Goal: Task Accomplishment & Management: Complete application form

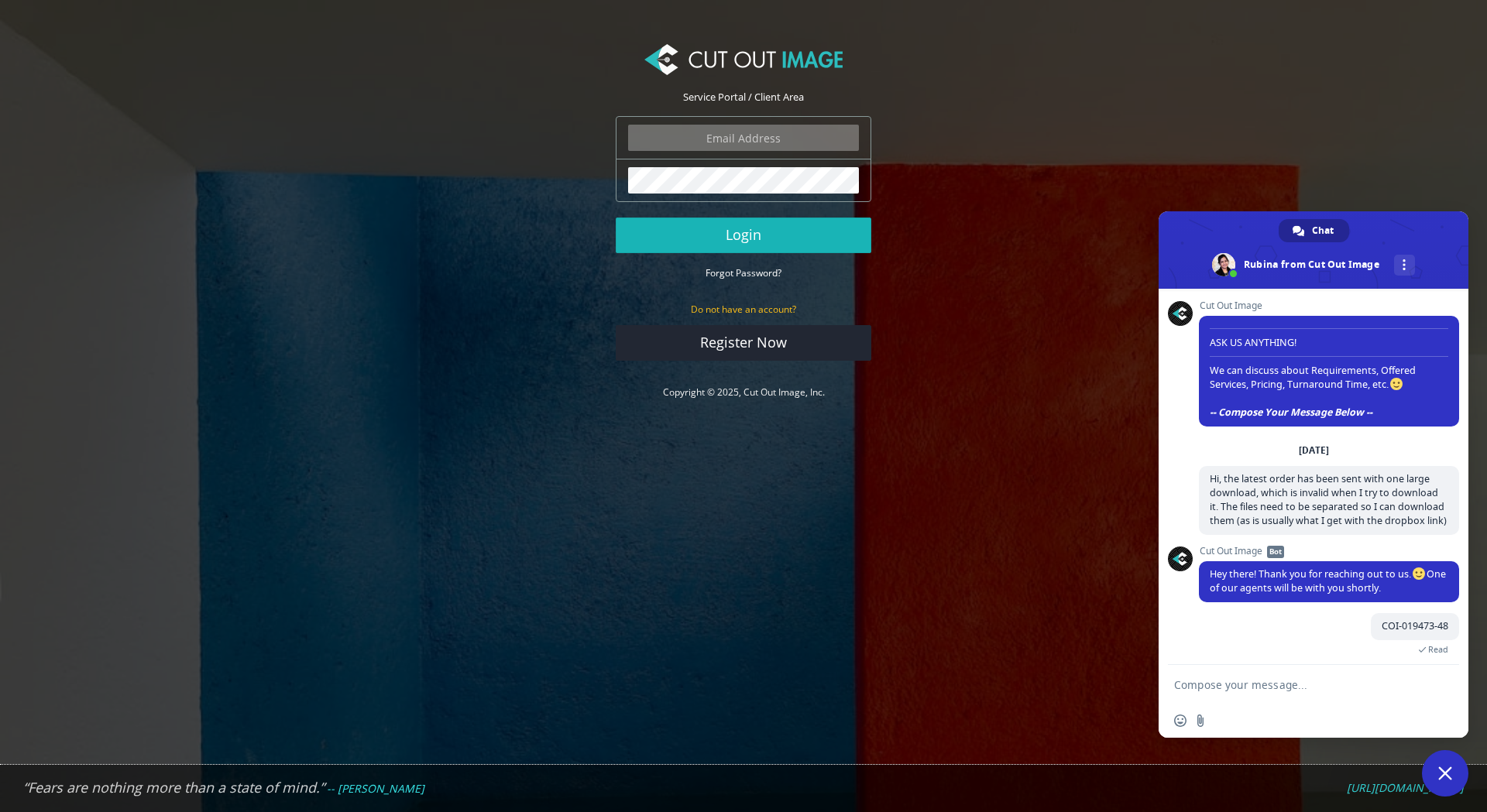
scroll to position [511, 0]
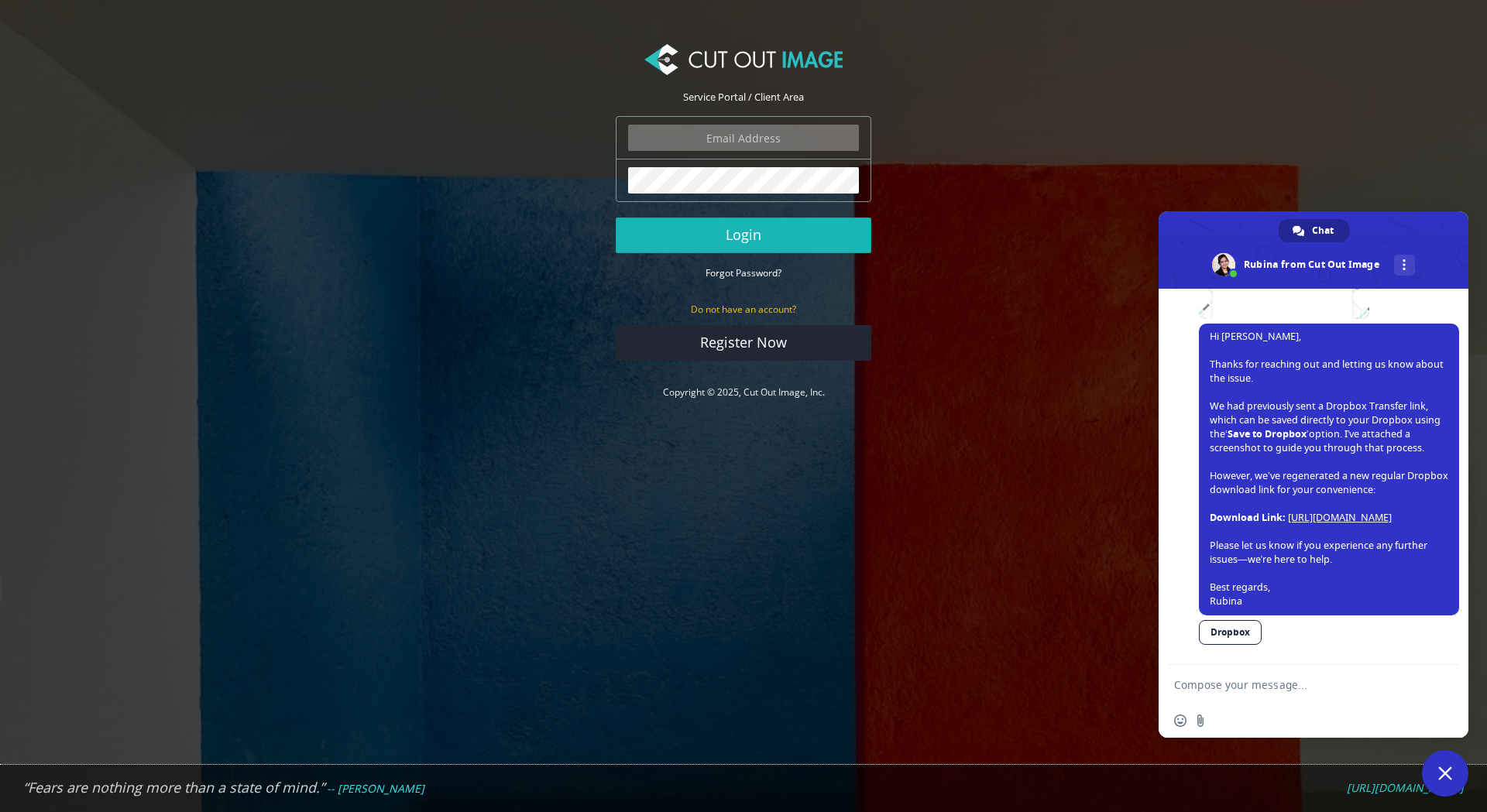
type input "expstudios@gmail.com"
click at [778, 234] on button "Login" at bounding box center [744, 235] width 256 height 35
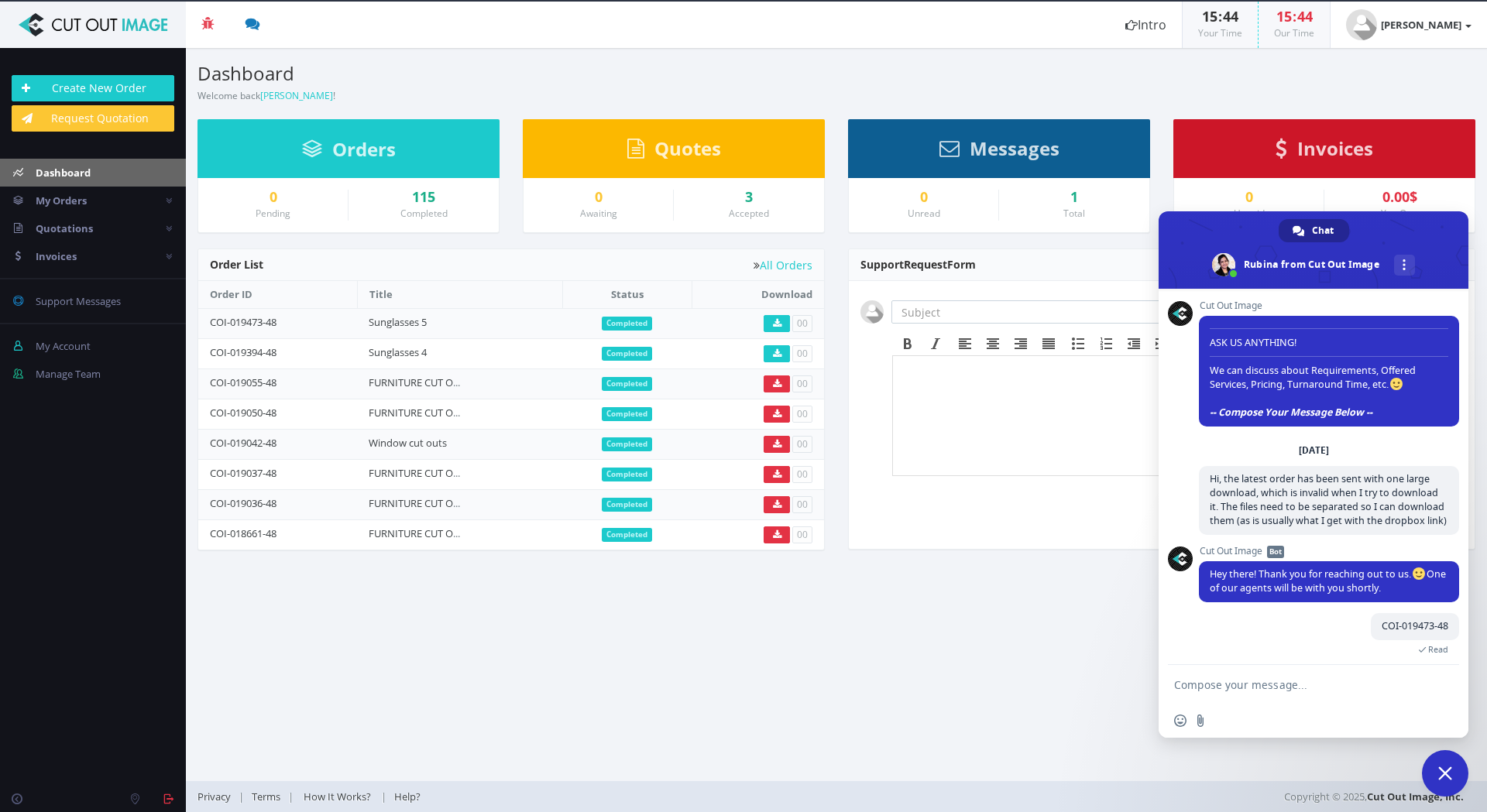
scroll to position [511, 0]
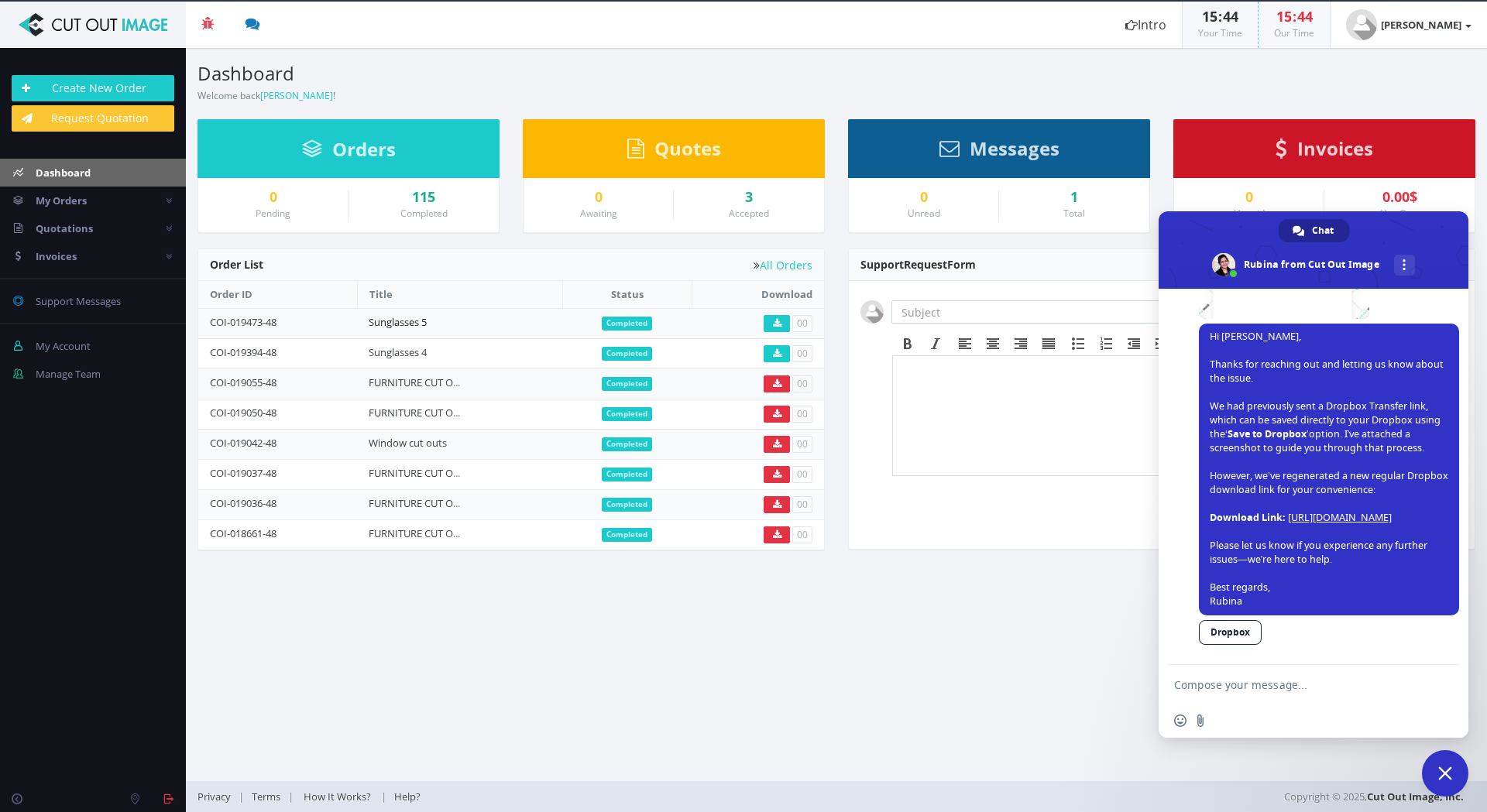
click at [421, 326] on link "Sunglasses 5" at bounding box center [397, 322] width 58 height 14
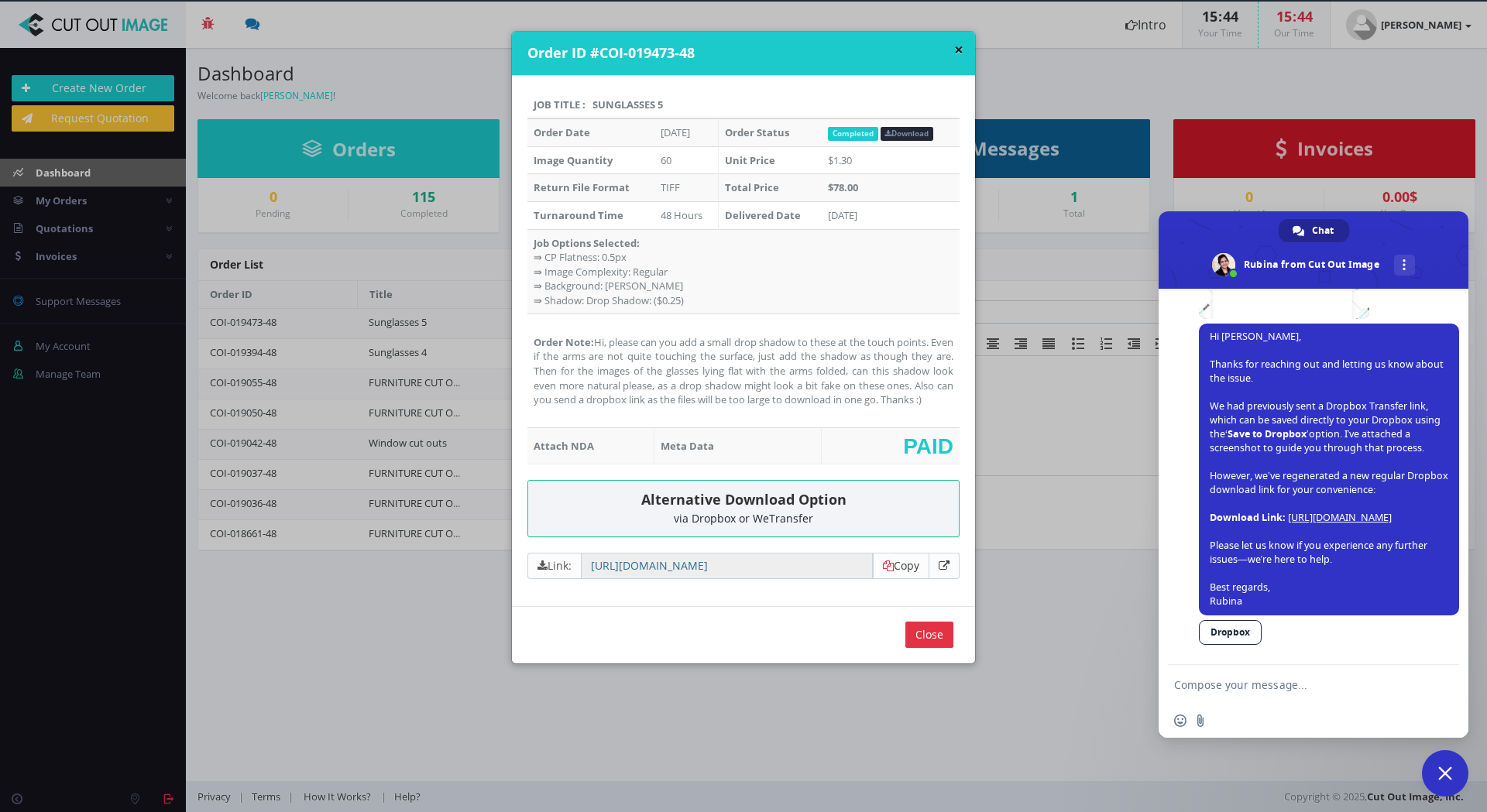
drag, startPoint x: 669, startPoint y: 104, endPoint x: 588, endPoint y: 107, distance: 81.1
click at [588, 107] on th "Job Title : Sunglasses 5" at bounding box center [744, 105] width 433 height 27
copy th "Sunglasses 5"
click at [959, 50] on div "× Order ID #COI-019473-48" at bounding box center [744, 53] width 463 height 44
click at [956, 49] on button "×" at bounding box center [958, 50] width 9 height 17
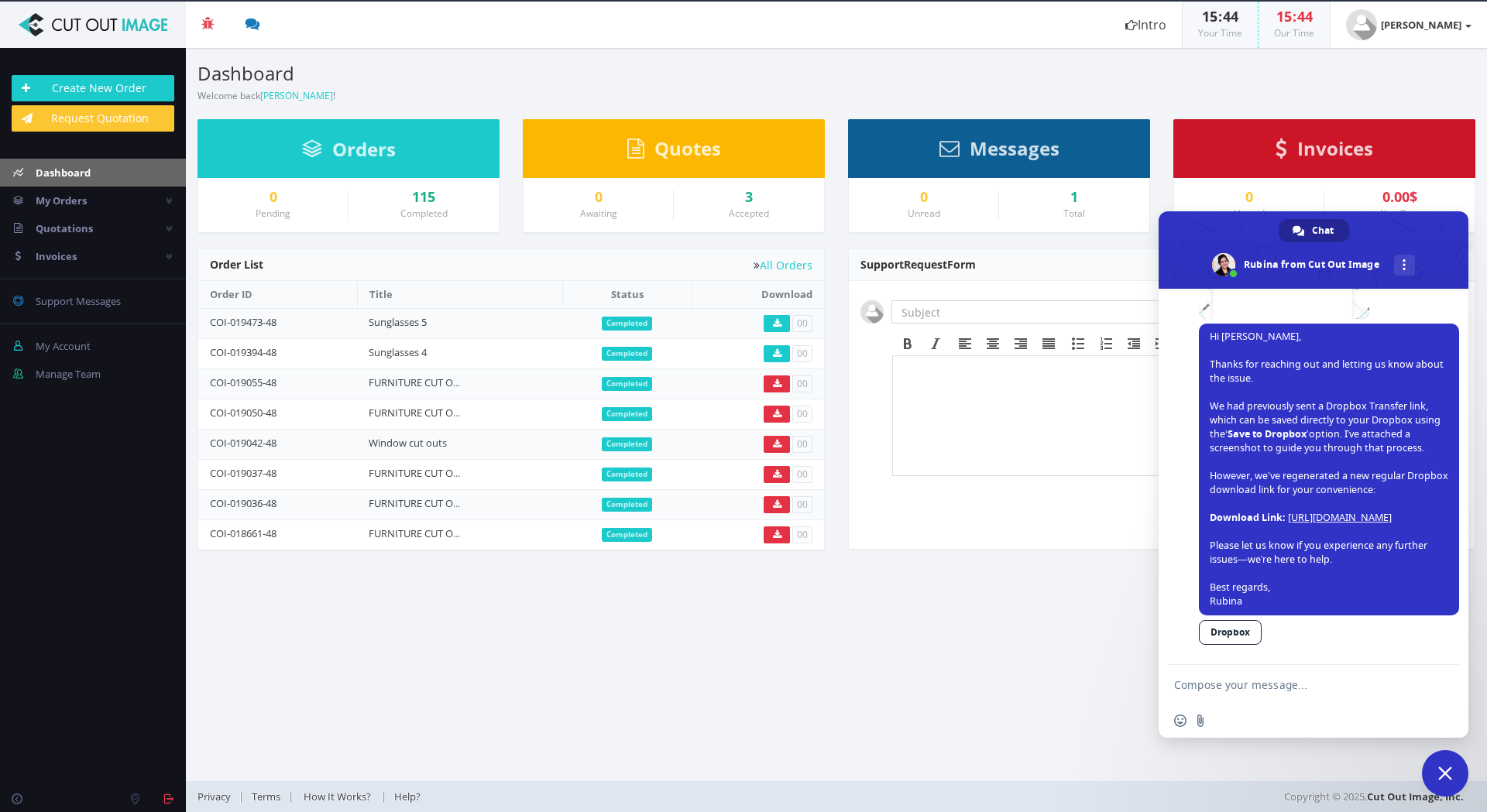
click at [479, 327] on td "Sunglasses 5" at bounding box center [459, 323] width 205 height 30
click at [422, 320] on link "Sunglasses 5" at bounding box center [397, 322] width 58 height 14
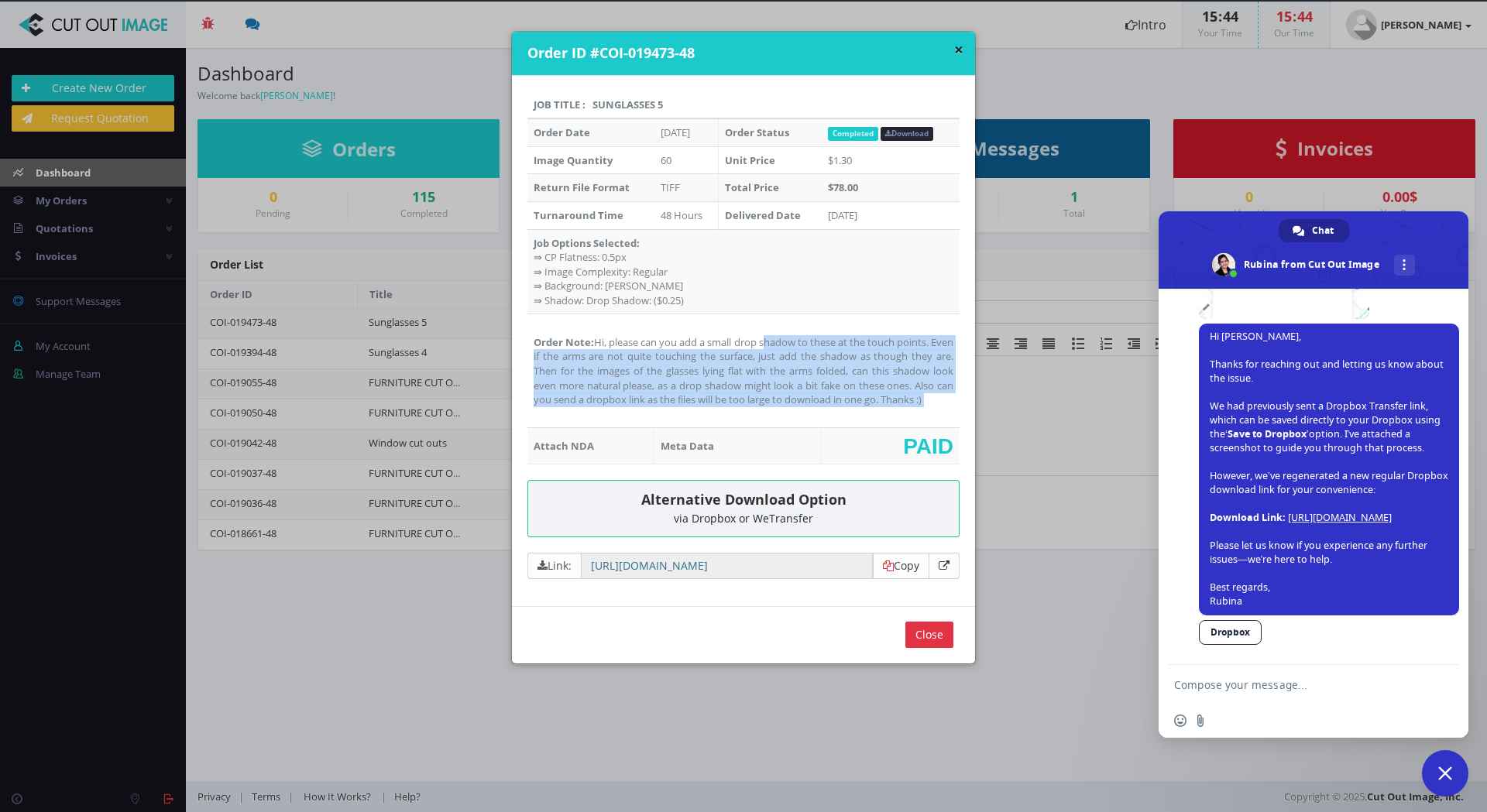
drag, startPoint x: 631, startPoint y: 422, endPoint x: 595, endPoint y: 340, distance: 89.6
click at [595, 340] on td "Order Note: Hi, please can you add a small drop shadow to these at the touch po…" at bounding box center [744, 372] width 433 height 114
copy td "Hi, please can you add a small drop shadow to these at the touch points. Even i…"
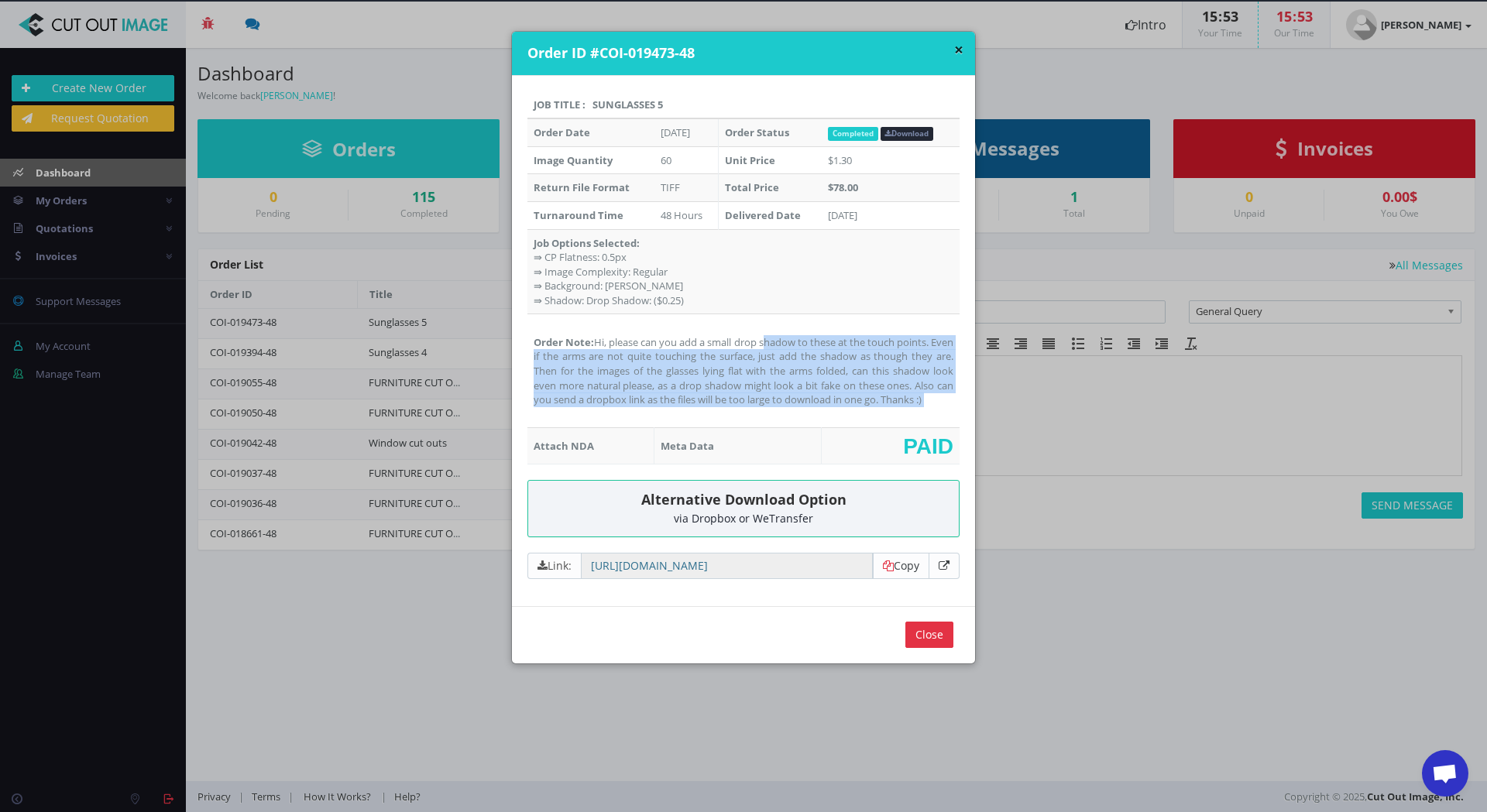
copy td "Hi, please can you add a small drop shadow to these at the touch points. Even i…"
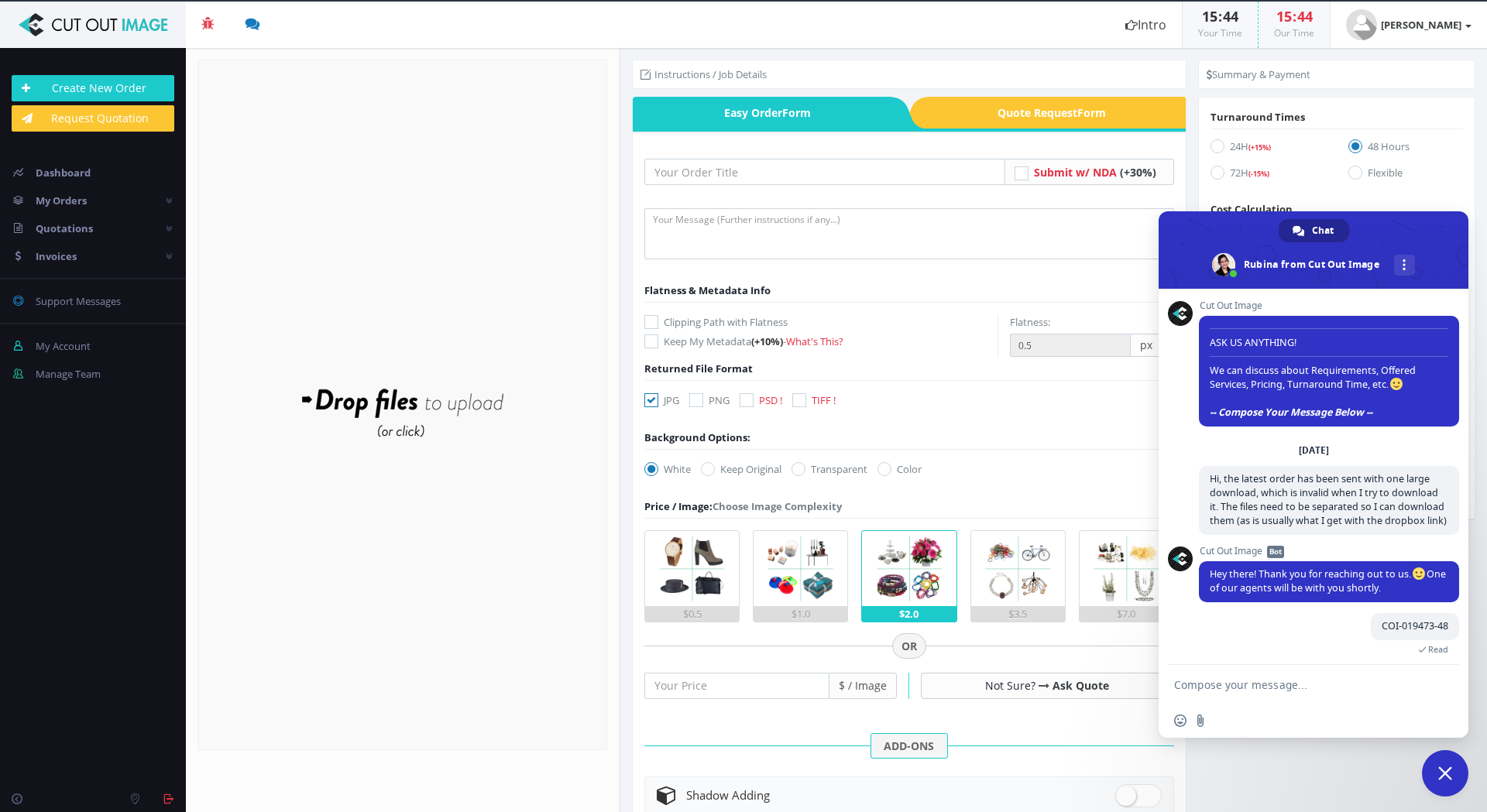
scroll to position [511, 0]
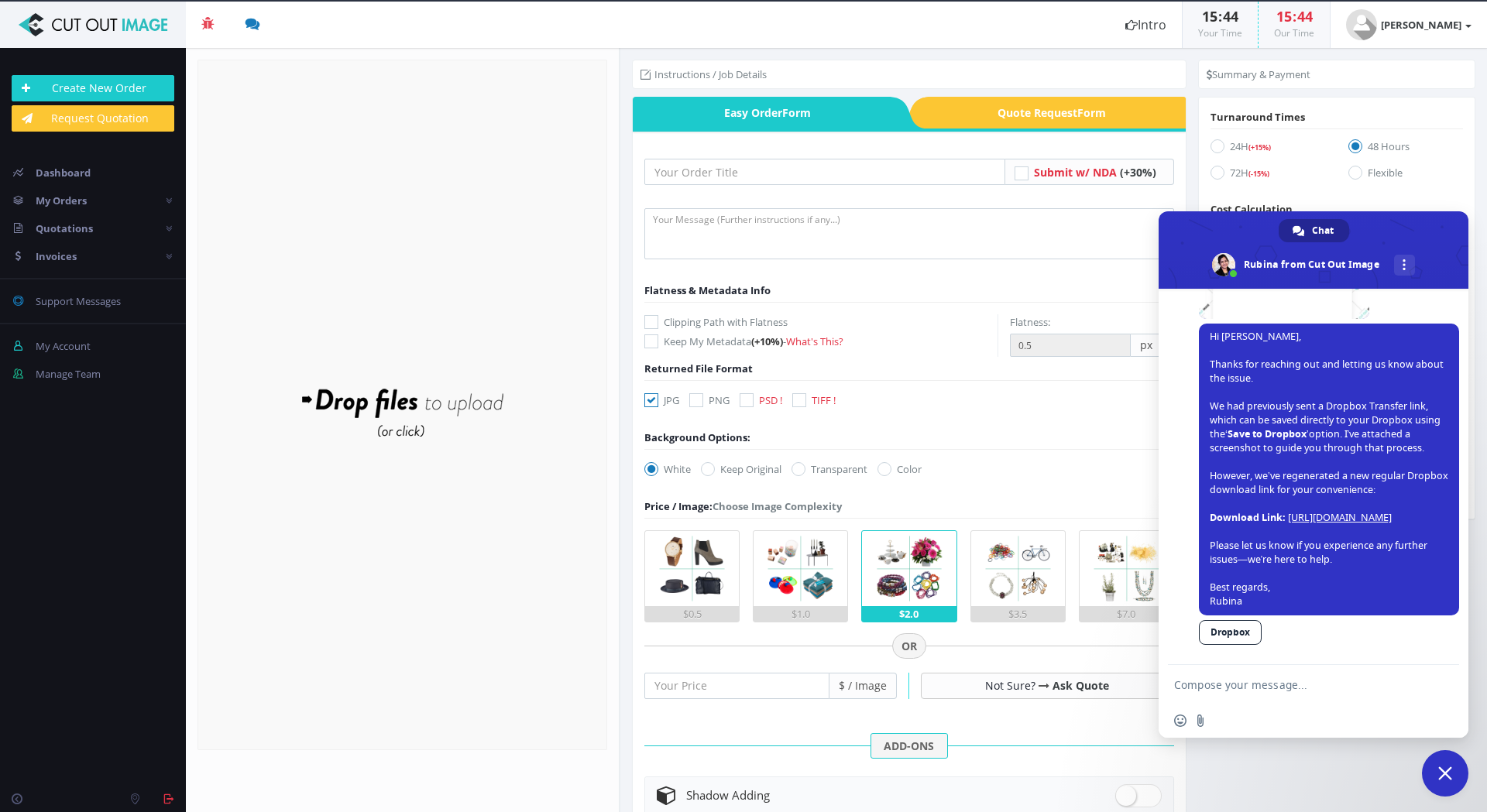
click at [736, 185] on form "Submit w/ NDA (+30%)" at bounding box center [909, 625] width 530 height 933
click at [718, 162] on input "text" at bounding box center [825, 172] width 361 height 26
paste input "Sunglasses 5"
type input "Sunglasses 6"
click at [701, 228] on textarea at bounding box center [909, 233] width 530 height 51
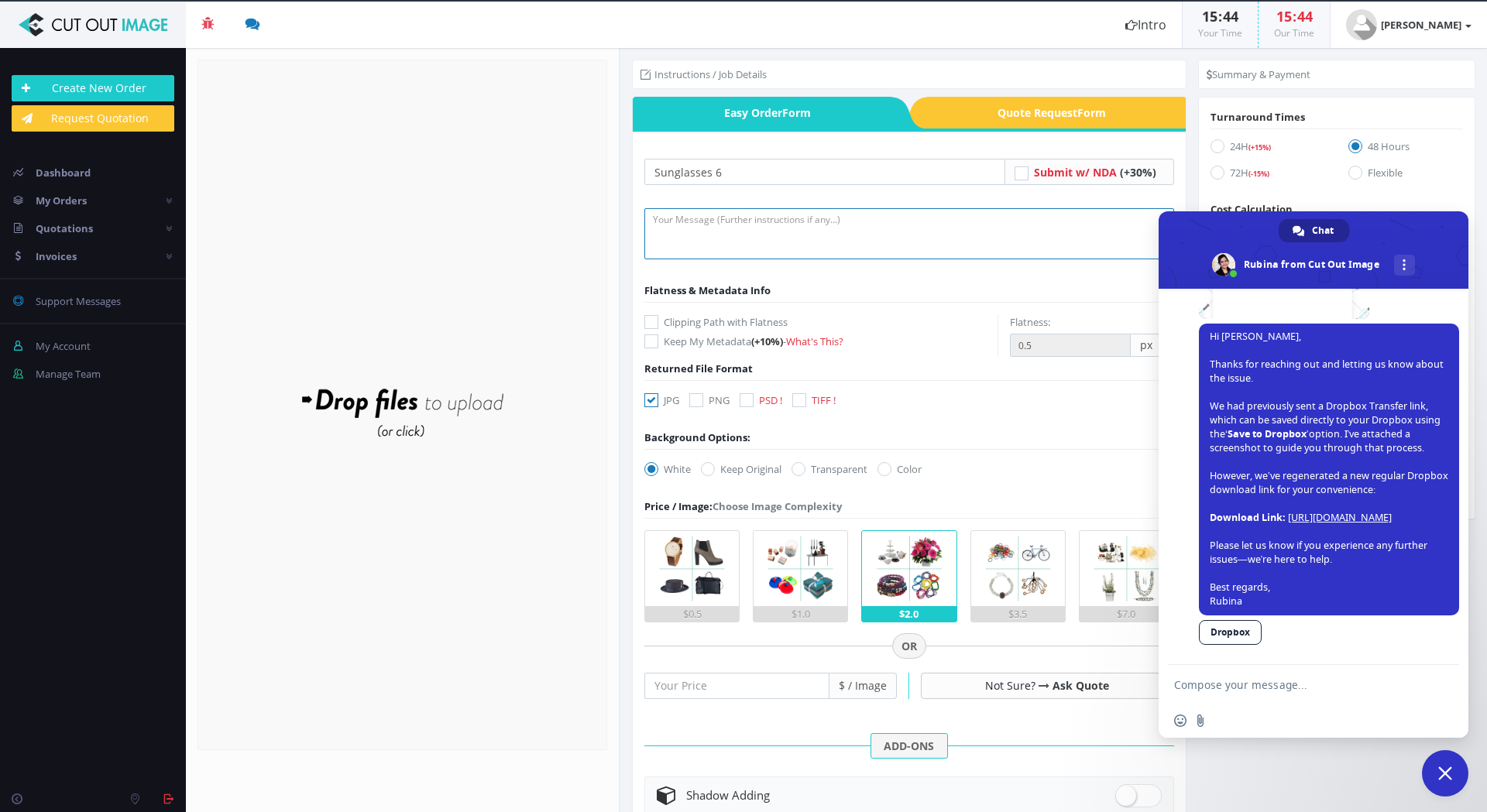
paste textarea "Hi, please can you add a small drop shadow to these at the touch points. Even i…"
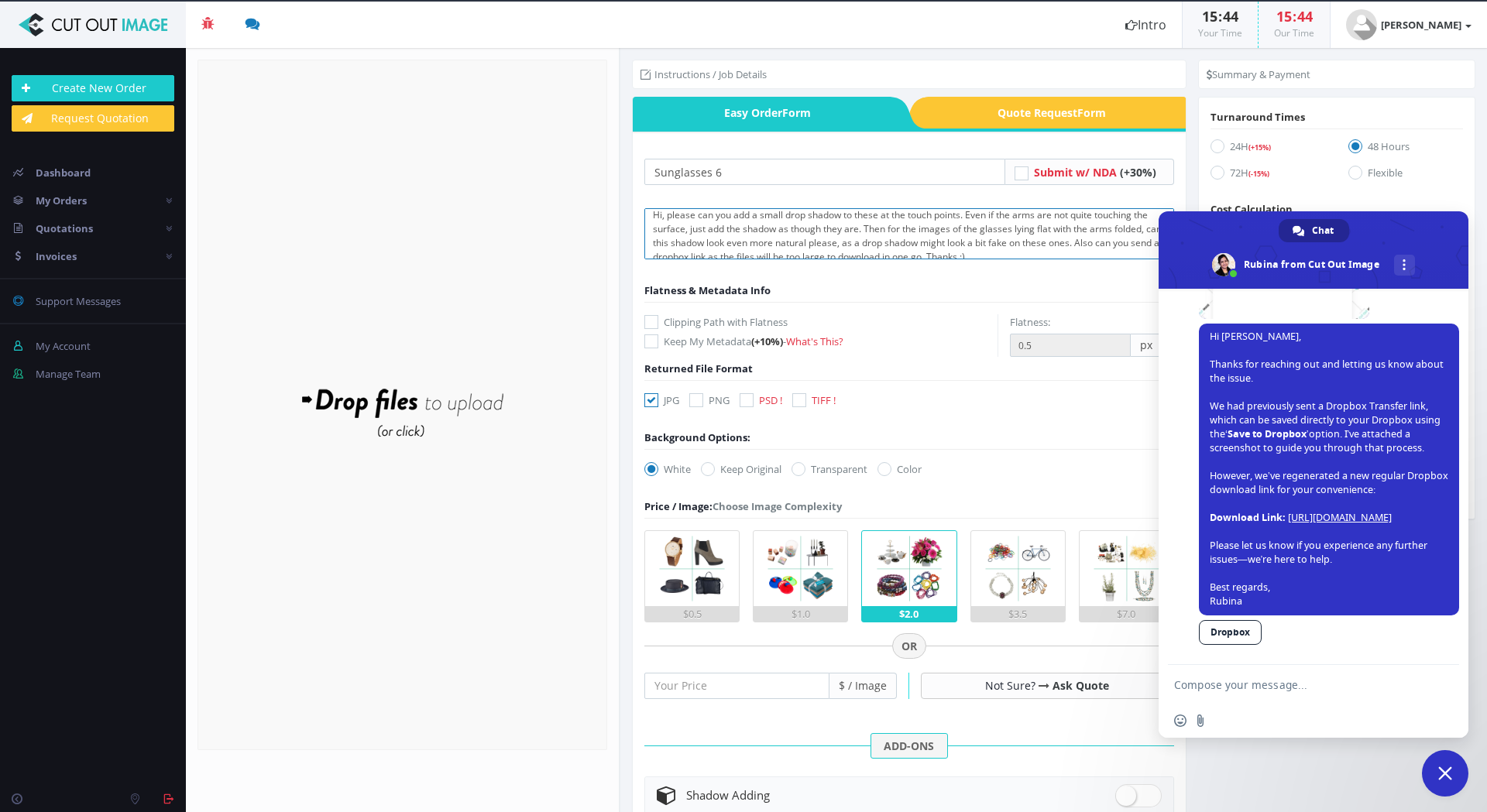
scroll to position [0, 0]
click at [1448, 764] on span "Close chat" at bounding box center [1445, 773] width 46 height 46
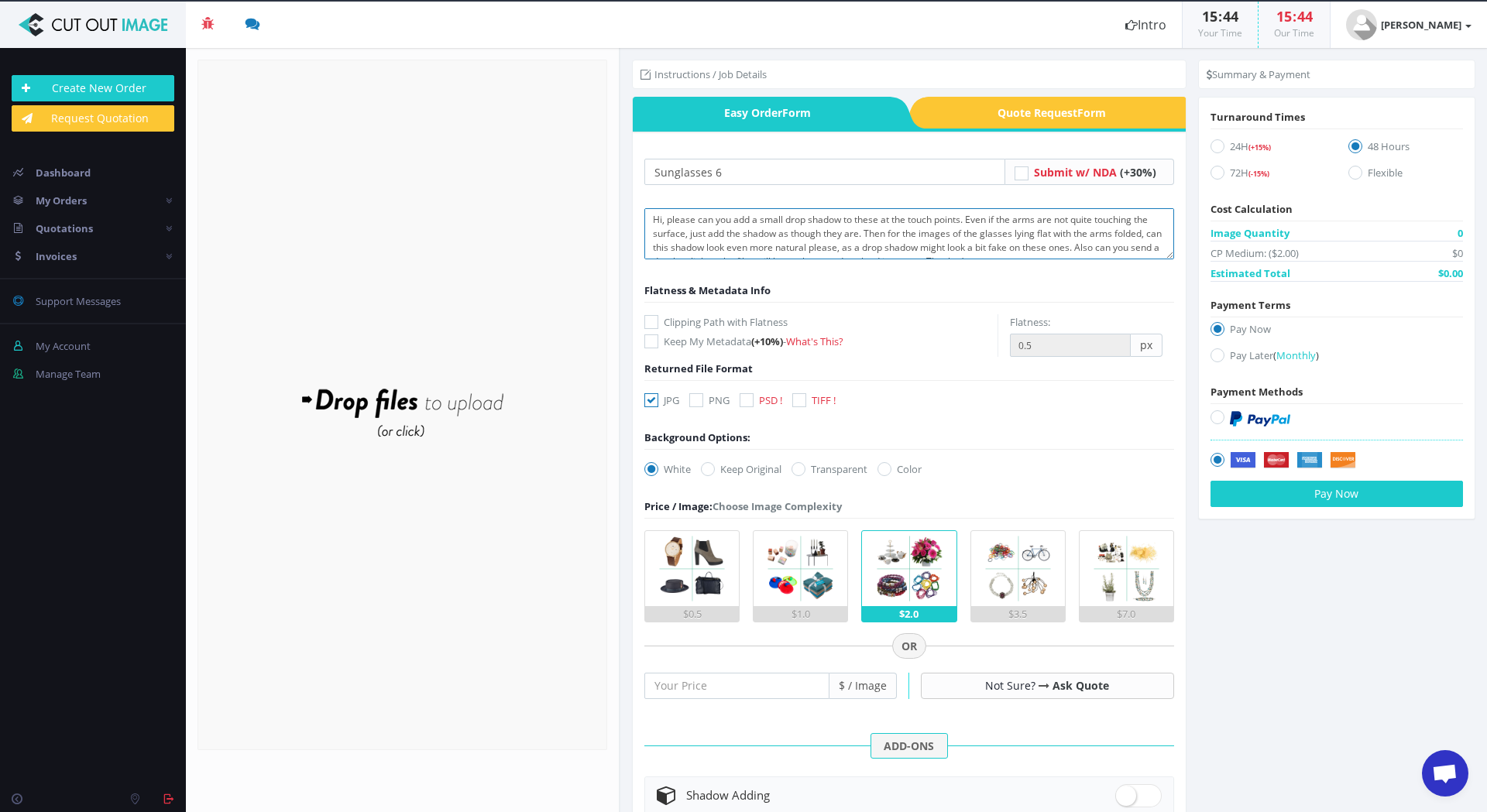
click at [969, 215] on textarea "Hi, please can you add a small drop shadow to these at the touch points. Even i…" at bounding box center [909, 233] width 530 height 51
click at [922, 229] on textarea "Hi, please can you add a small drop shadow to these at the touch points. **** E…" at bounding box center [909, 233] width 530 height 51
click at [918, 231] on textarea "Hi, please can you add a small drop shadow to these at the touch points. **** E…" at bounding box center [909, 233] width 530 height 51
click at [922, 229] on textarea "Hi, please can you add a small drop shadow to these at the touch points. **** E…" at bounding box center [909, 233] width 530 height 51
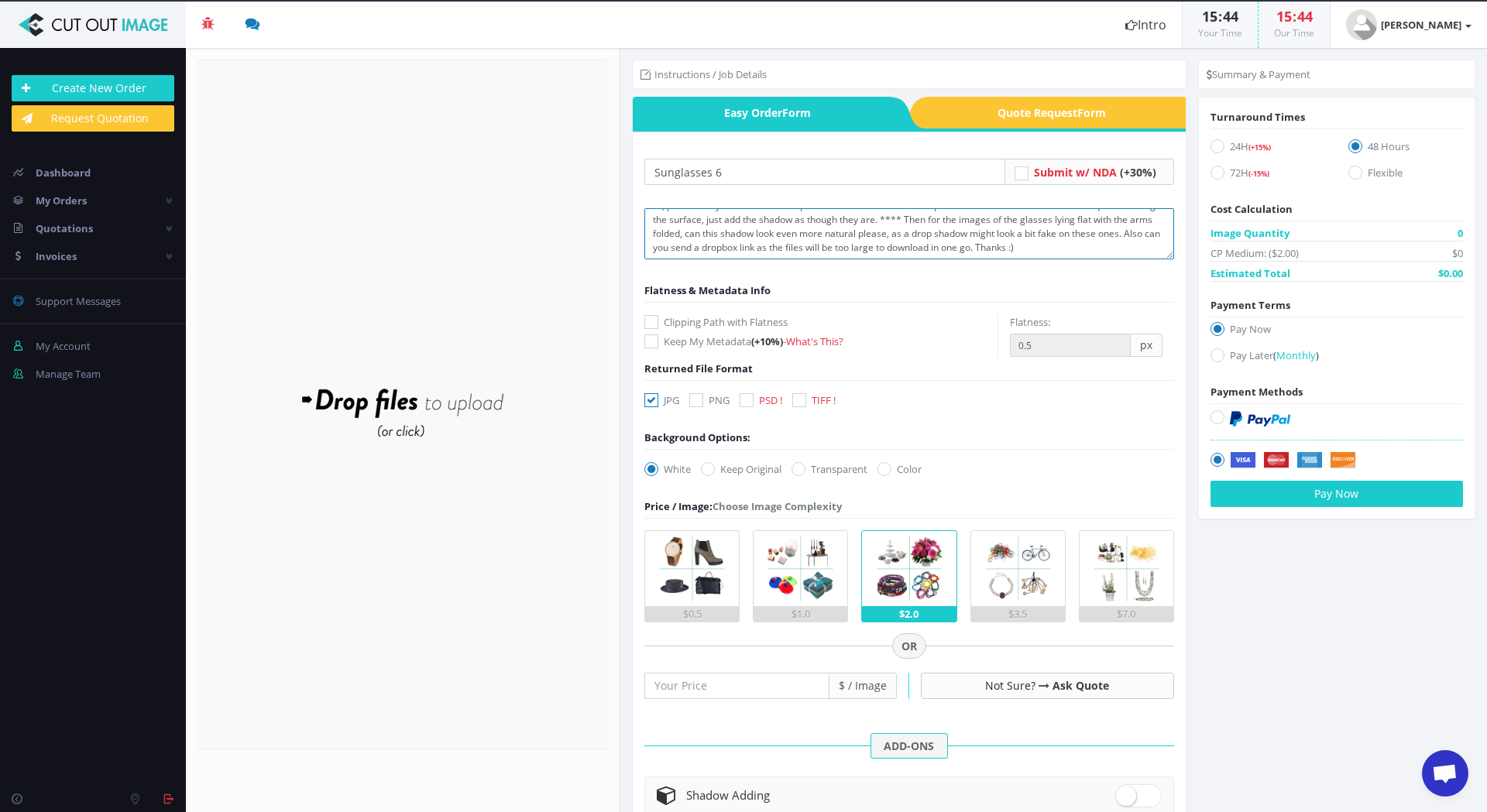
type textarea "Hi, please can you add a small drop shadow to these at the touch points. **** E…"
click at [814, 579] on img at bounding box center [800, 569] width 76 height 76
click at [0, 0] on input "$1.0" at bounding box center [0, 0] width 0 height 0
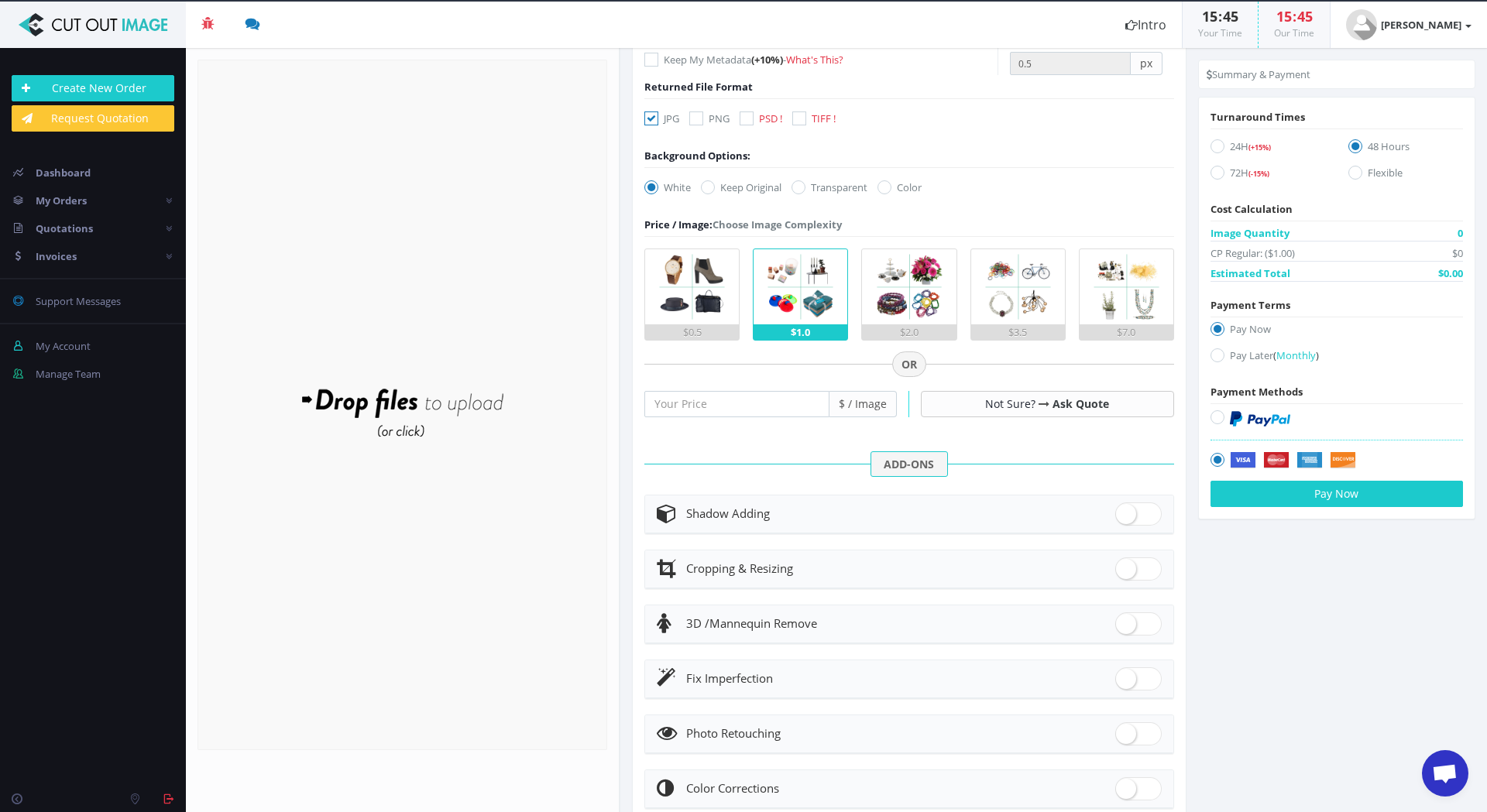
scroll to position [310, 0]
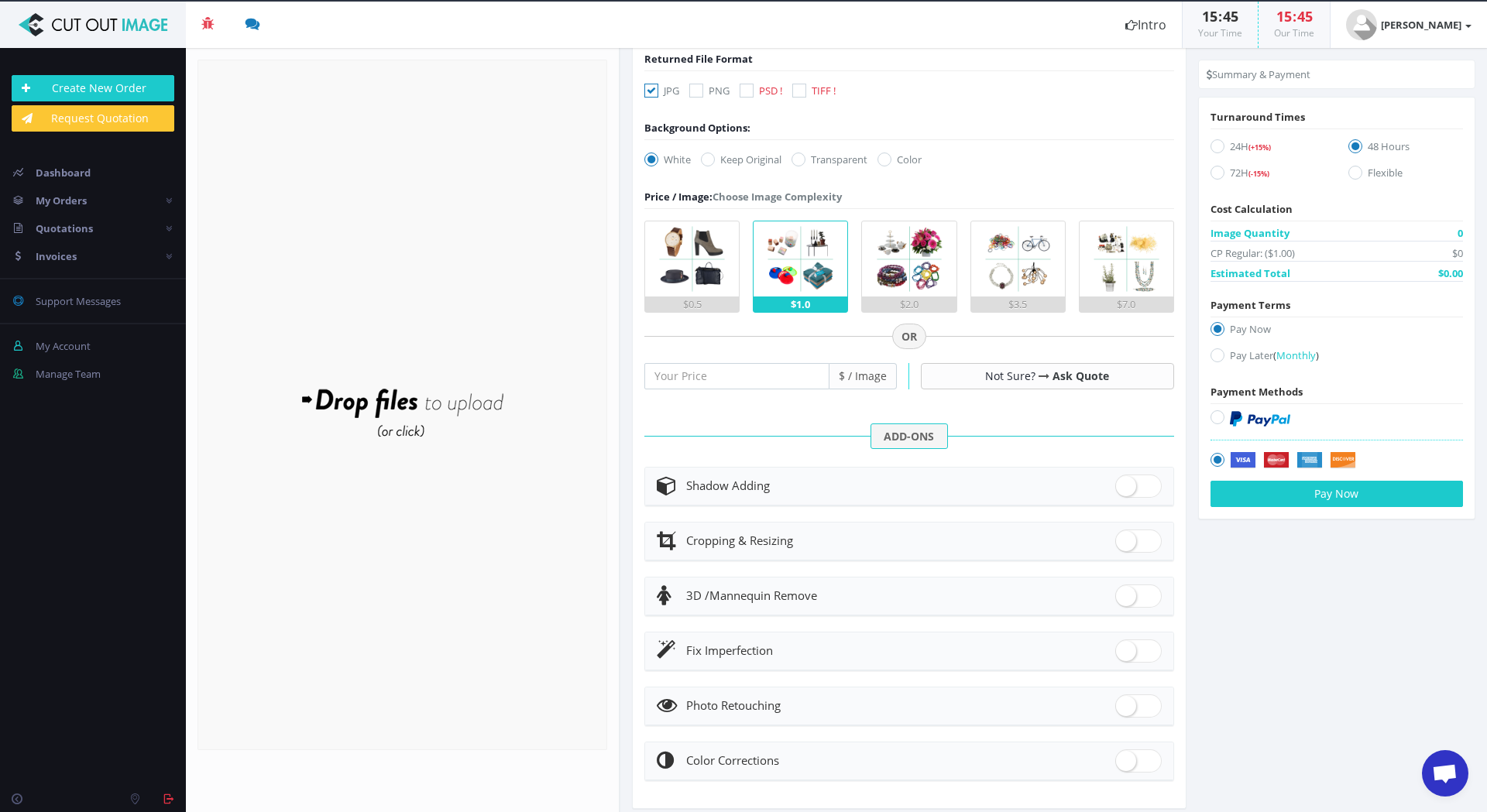
click at [1140, 486] on span at bounding box center [1138, 486] width 46 height 24
click at [1125, 486] on input "checkbox" at bounding box center [1120, 482] width 10 height 10
checkbox input "true"
radio input "true"
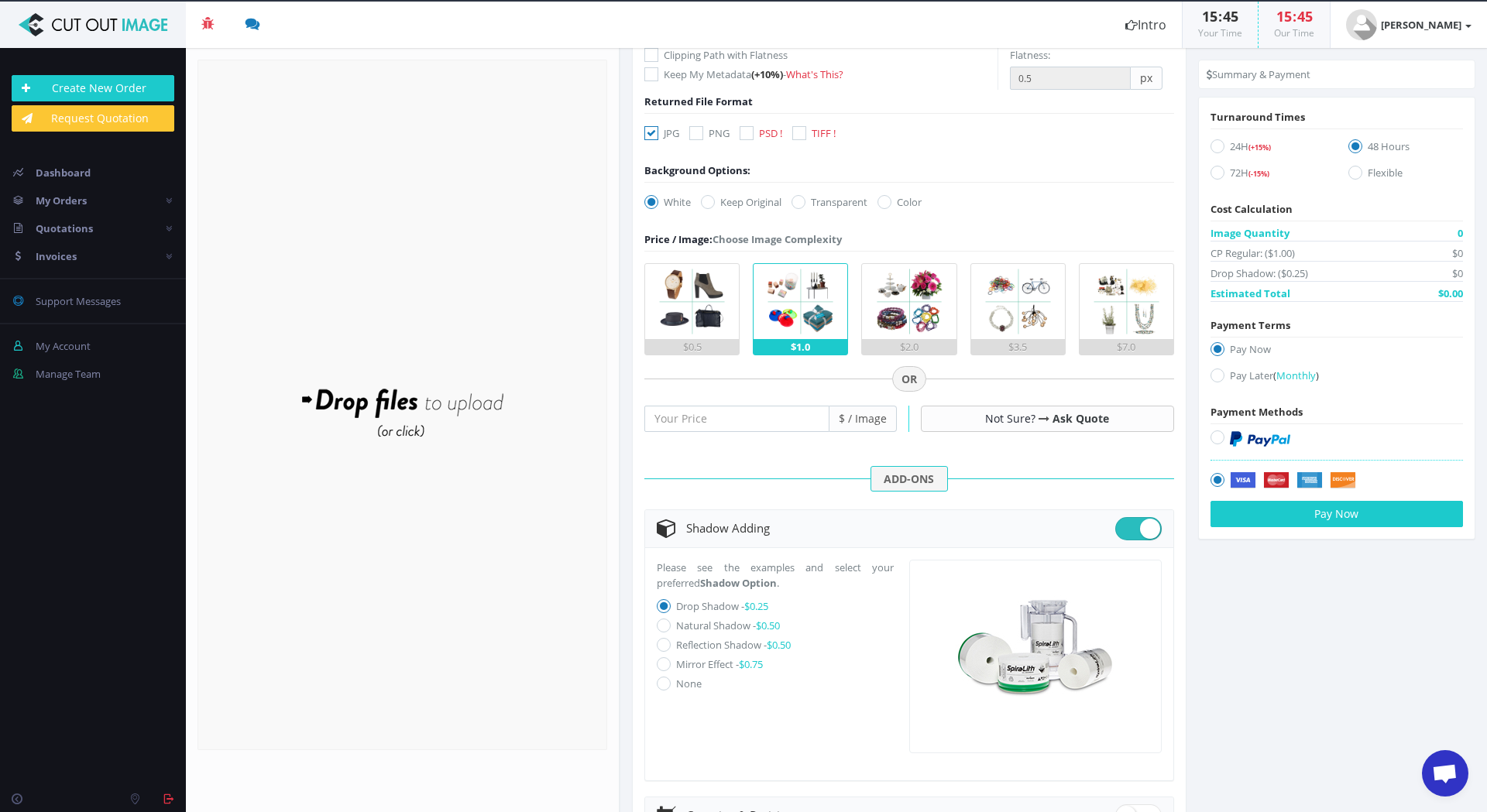
scroll to position [232, 0]
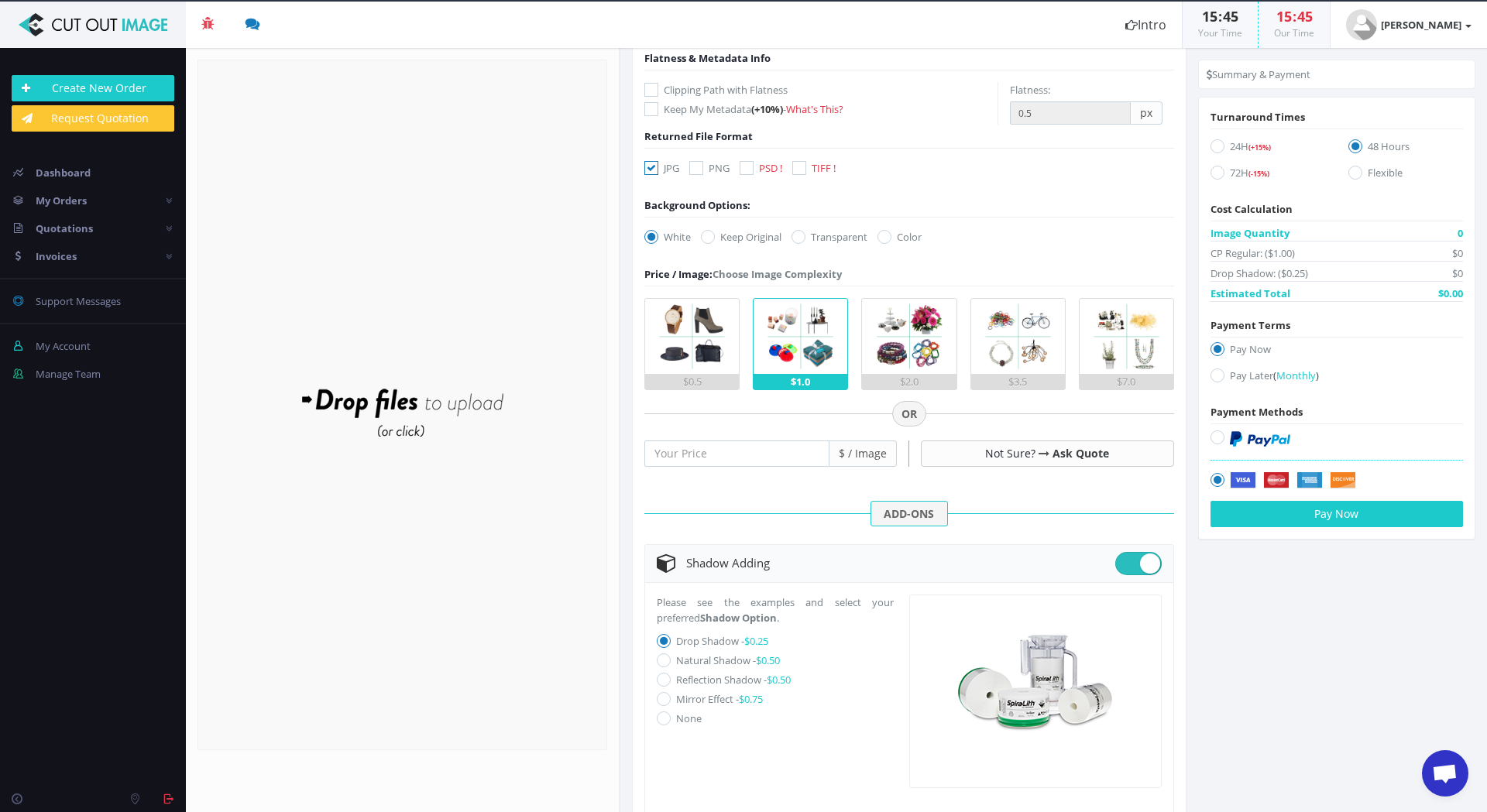
click at [800, 164] on icon at bounding box center [799, 168] width 14 height 14
click at [800, 164] on input "TIFF !" at bounding box center [801, 169] width 10 height 10
checkbox input "true"
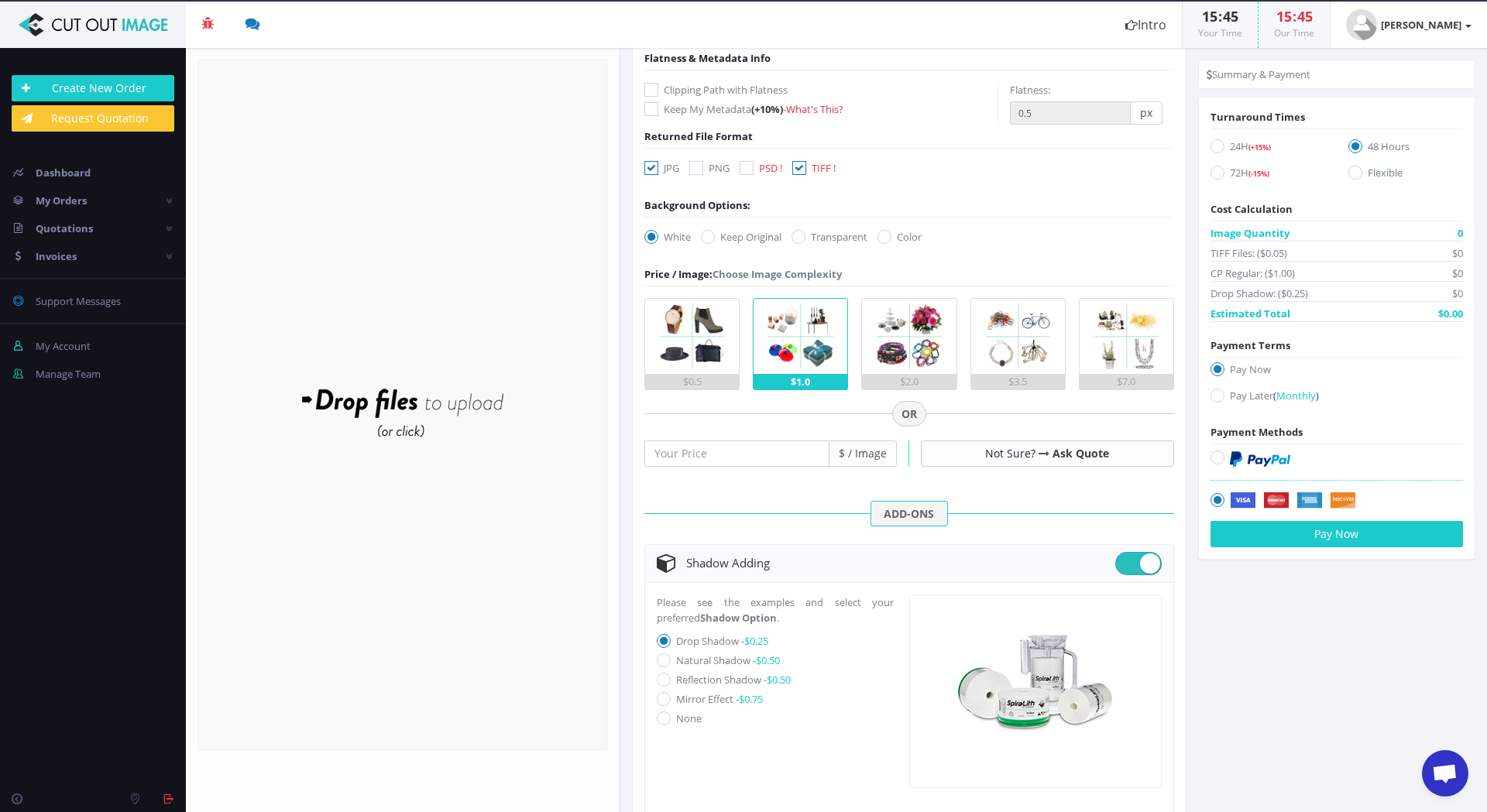
click at [651, 167] on icon at bounding box center [651, 168] width 14 height 14
click at [651, 167] on input "JPG" at bounding box center [653, 169] width 10 height 10
checkbox input "false"
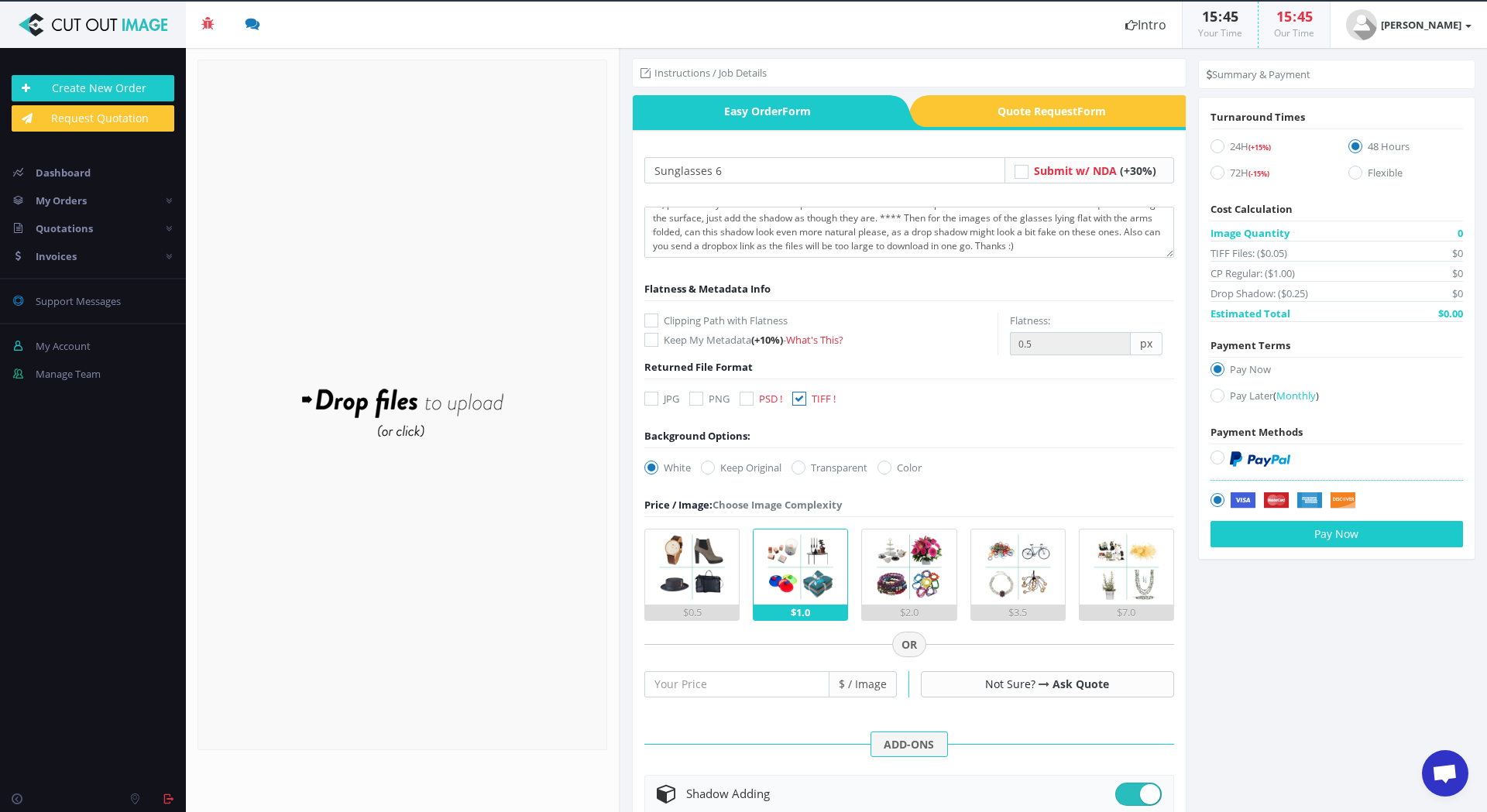
scroll to position [0, 0]
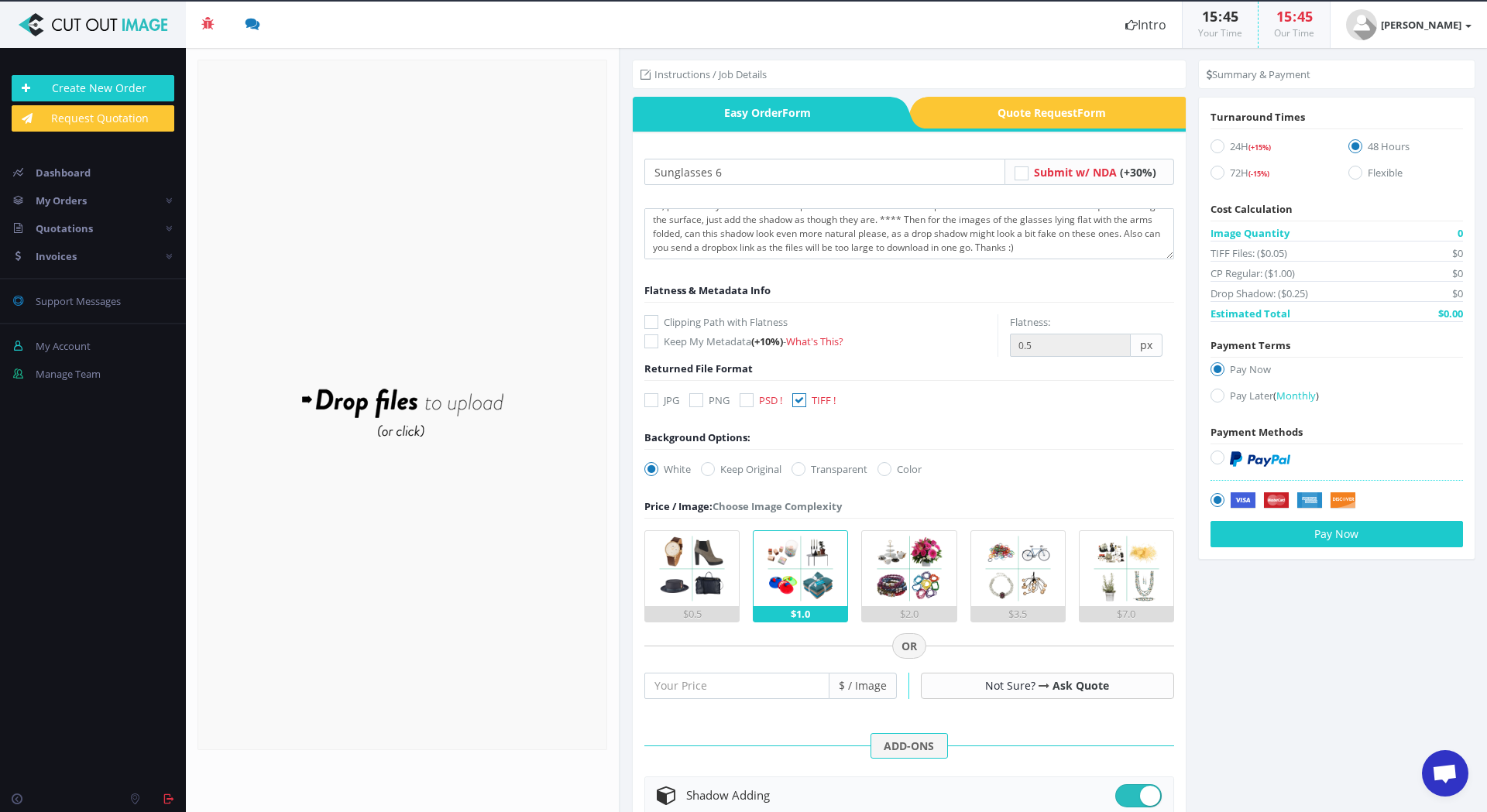
click at [654, 321] on icon at bounding box center [651, 322] width 14 height 14
click at [654, 321] on input "Clipping Path with Flatness" at bounding box center [653, 323] width 10 height 10
checkbox input "true"
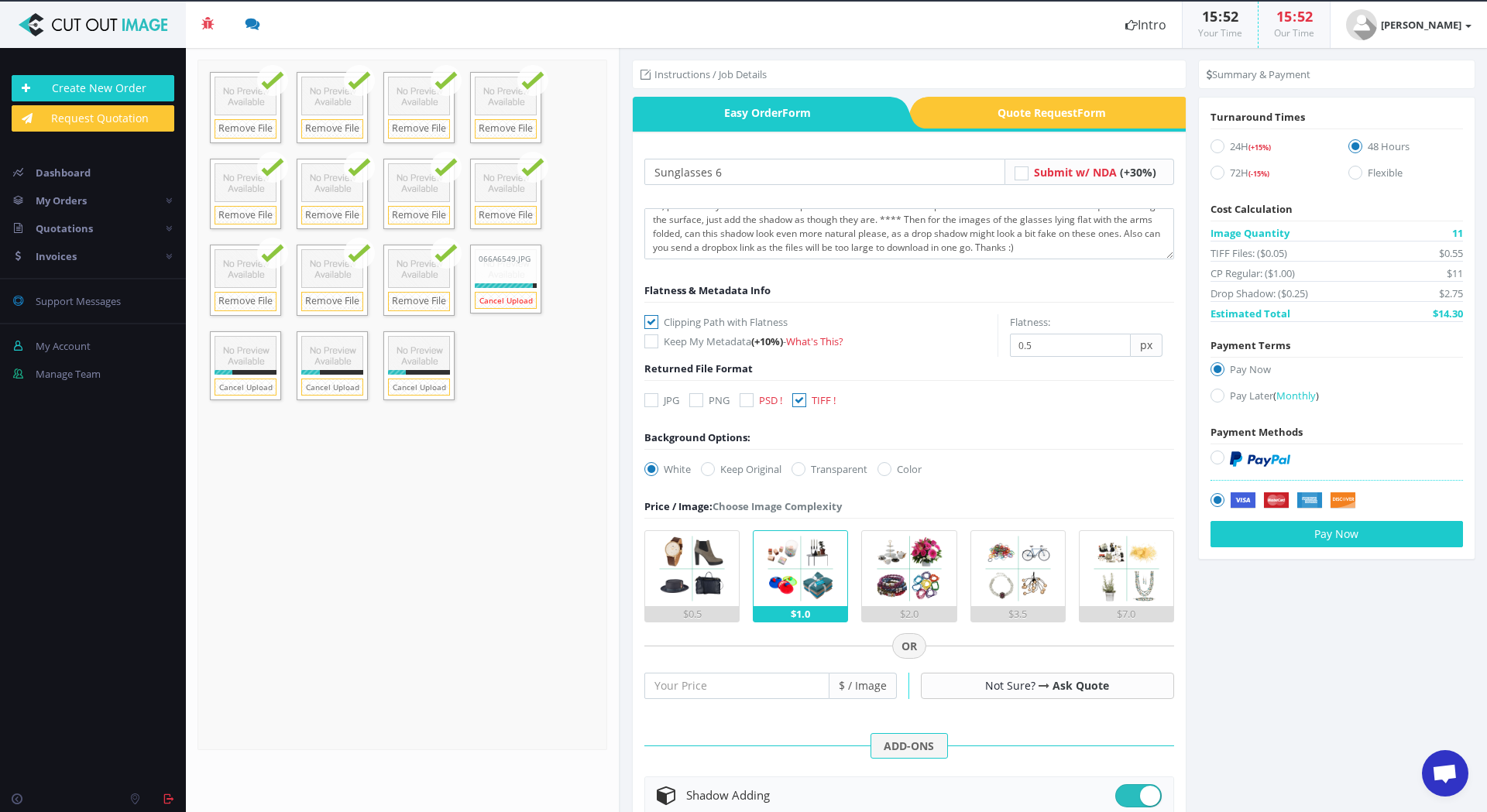
click at [519, 299] on link "Cancel Upload" at bounding box center [505, 300] width 62 height 17
click at [418, 386] on link "Cancel Upload" at bounding box center [419, 386] width 62 height 17
click at [339, 391] on link "Cancel Upload" at bounding box center [332, 386] width 62 height 17
click at [247, 388] on link "Cancel Upload" at bounding box center [245, 386] width 62 height 17
click at [419, 307] on body "Beta 3 You have 0 notifications Order #000148-48 is ready to download 1 minutes…" at bounding box center [744, 406] width 1487 height 812
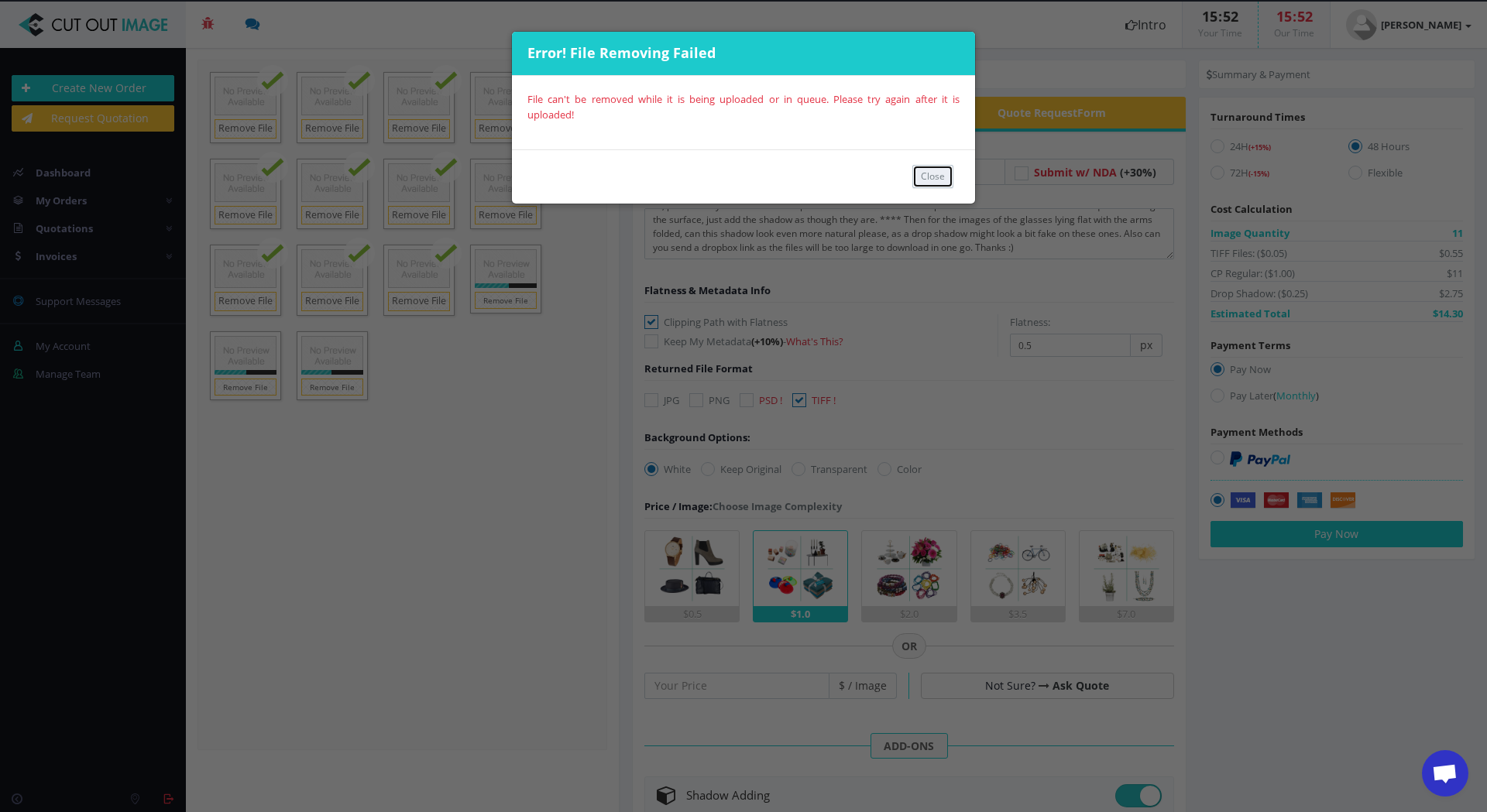
click at [936, 178] on button "Close" at bounding box center [933, 177] width 41 height 24
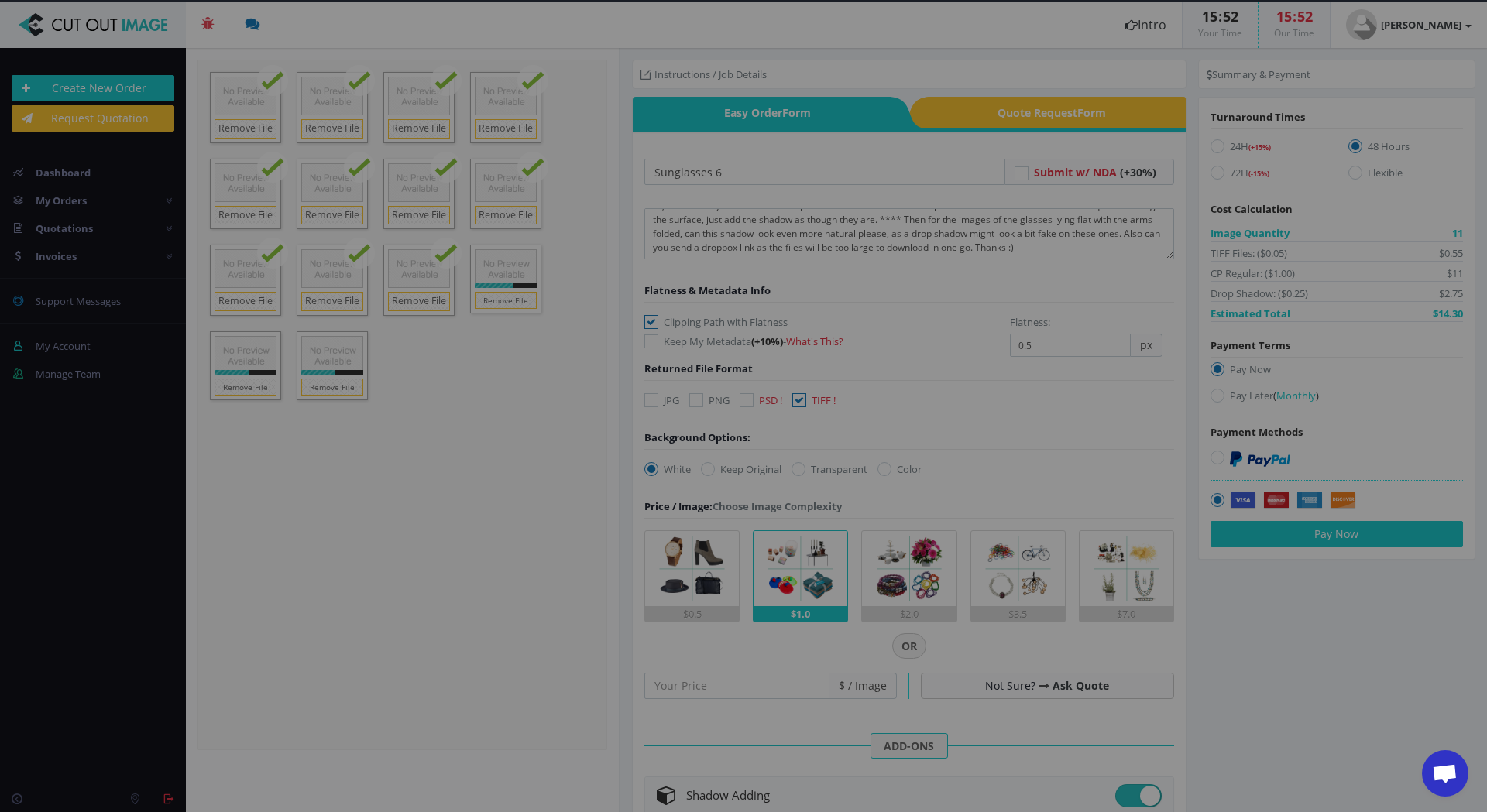
click at [241, 127] on div at bounding box center [744, 406] width 1487 height 812
click at [502, 391] on div at bounding box center [744, 406] width 1487 height 812
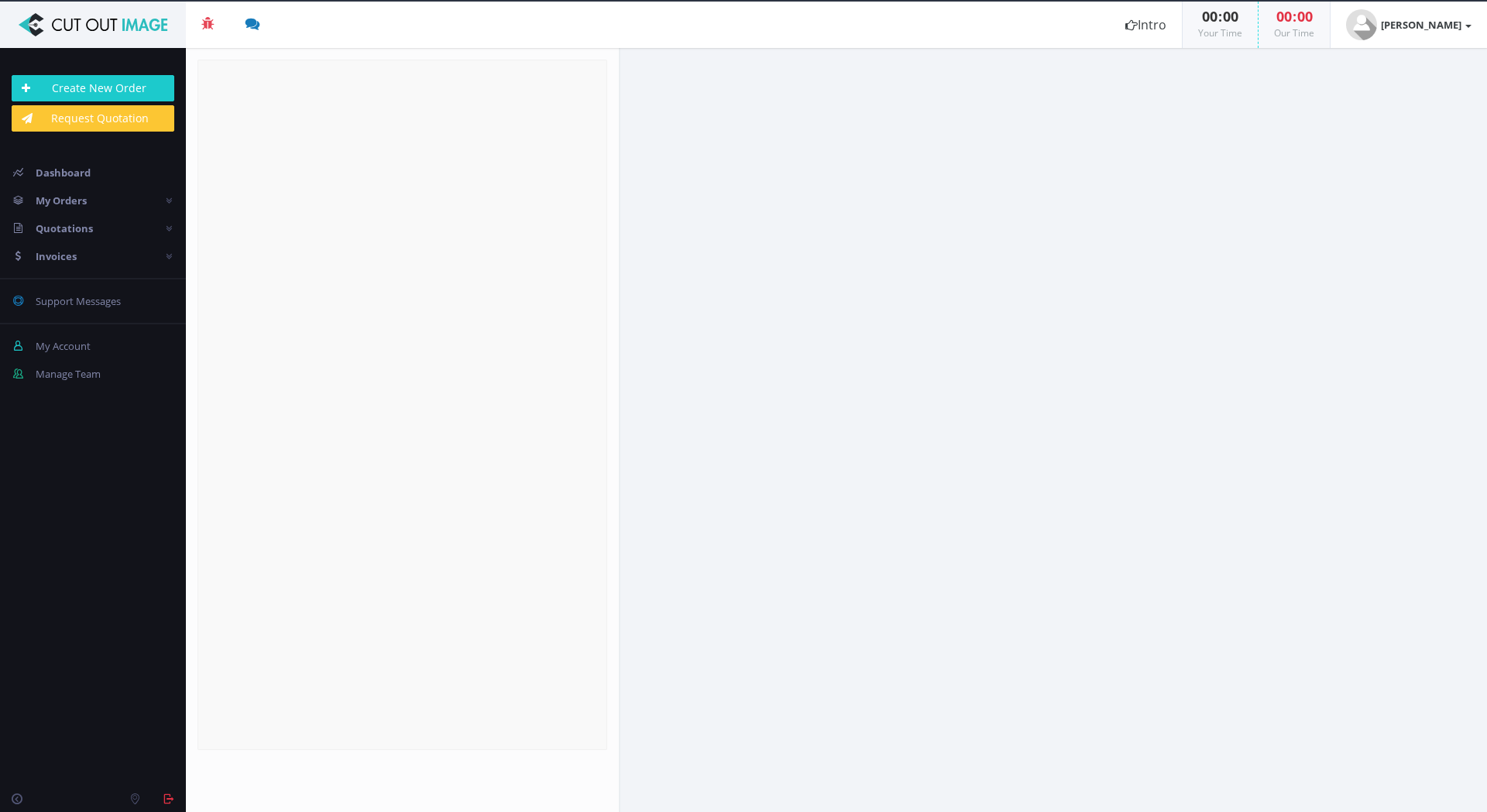
radio input "true"
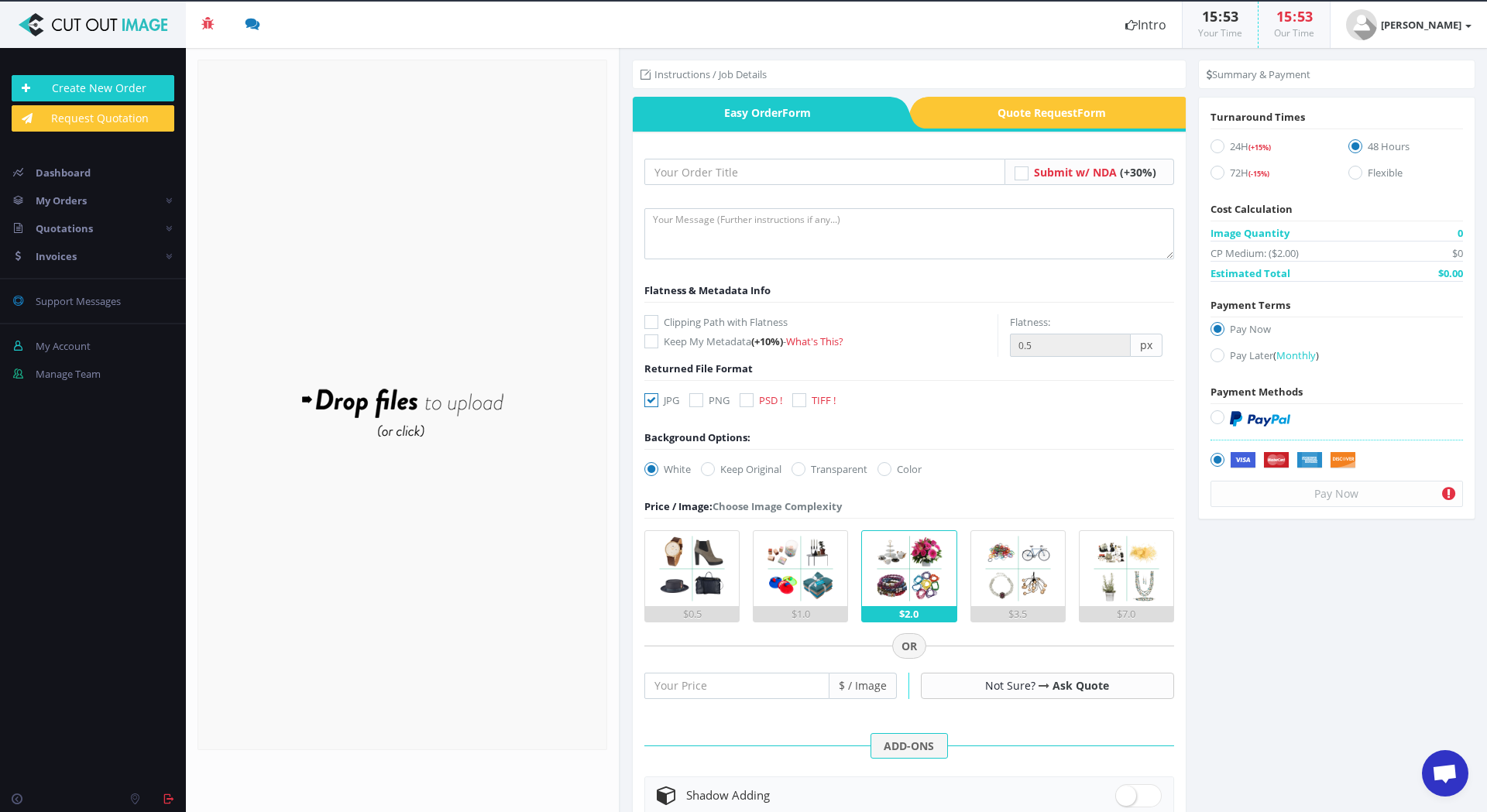
scroll to position [511, 0]
click at [693, 226] on textarea at bounding box center [909, 233] width 530 height 51
click at [704, 176] on input "text" at bounding box center [825, 172] width 361 height 26
type input "Sunglasses 6"
click at [713, 245] on textarea at bounding box center [909, 233] width 530 height 51
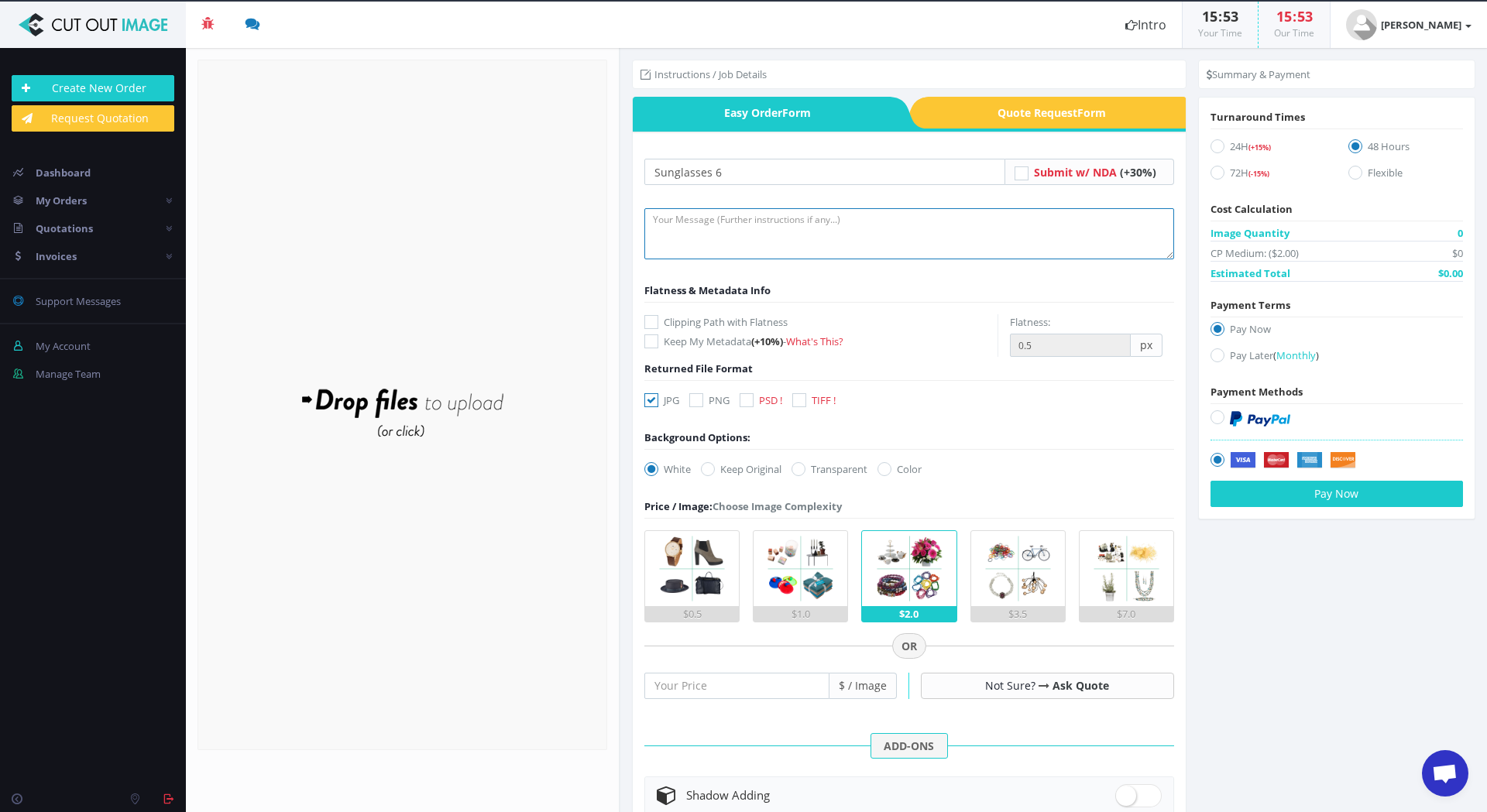
paste textarea "Hi, please can you add a small drop shadow to these at the touch points. Even i…"
click at [967, 216] on textarea "Hi, please can you add a small drop shadow to these at the touch points. Even i…" at bounding box center [909, 233] width 530 height 51
click at [924, 228] on textarea "Hi, please can you add a small drop shadow to these at the touch points. **** E…" at bounding box center [909, 233] width 530 height 51
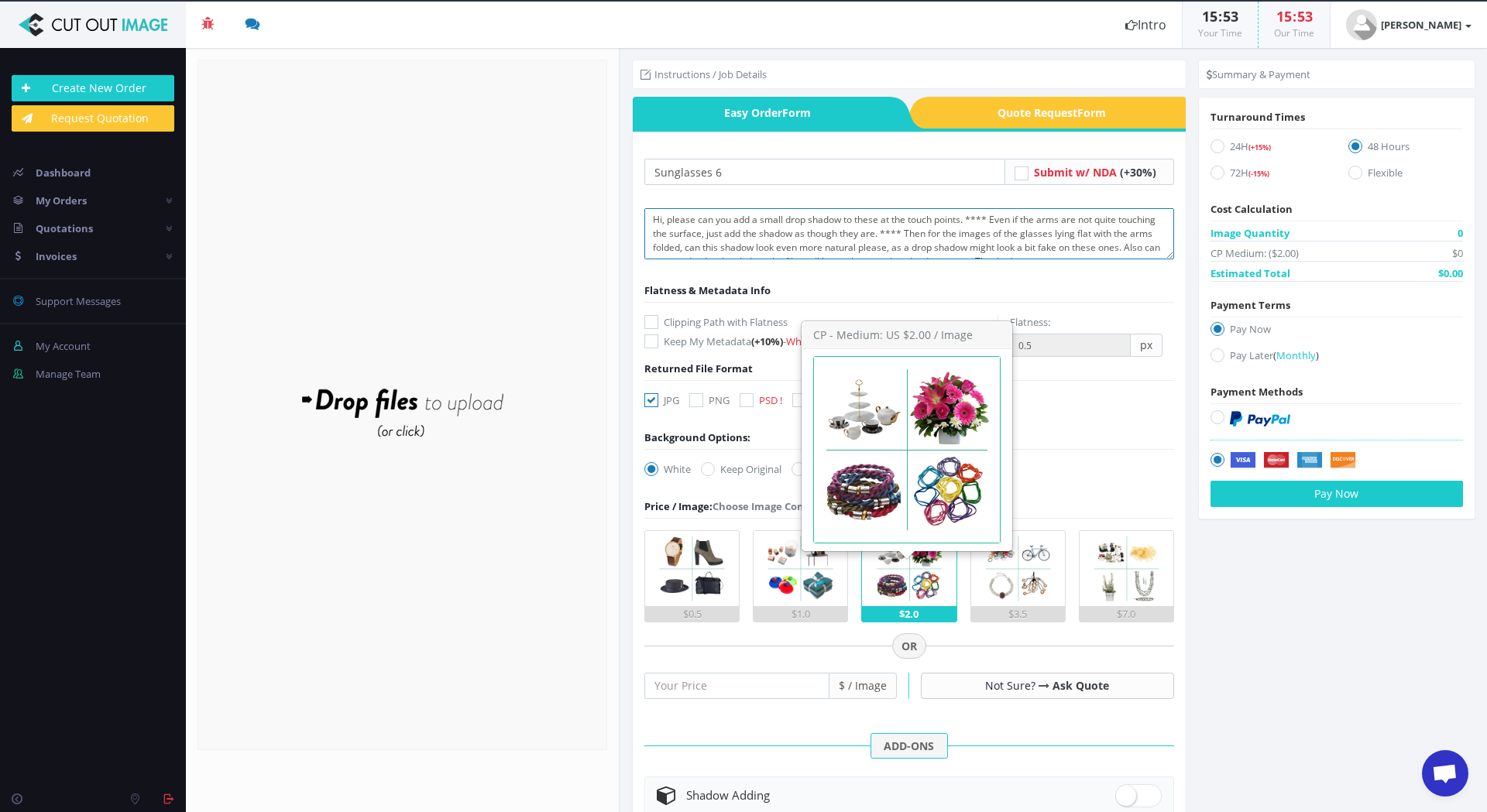
type textarea "Hi, please can you add a small drop shadow to these at the touch points. **** E…"
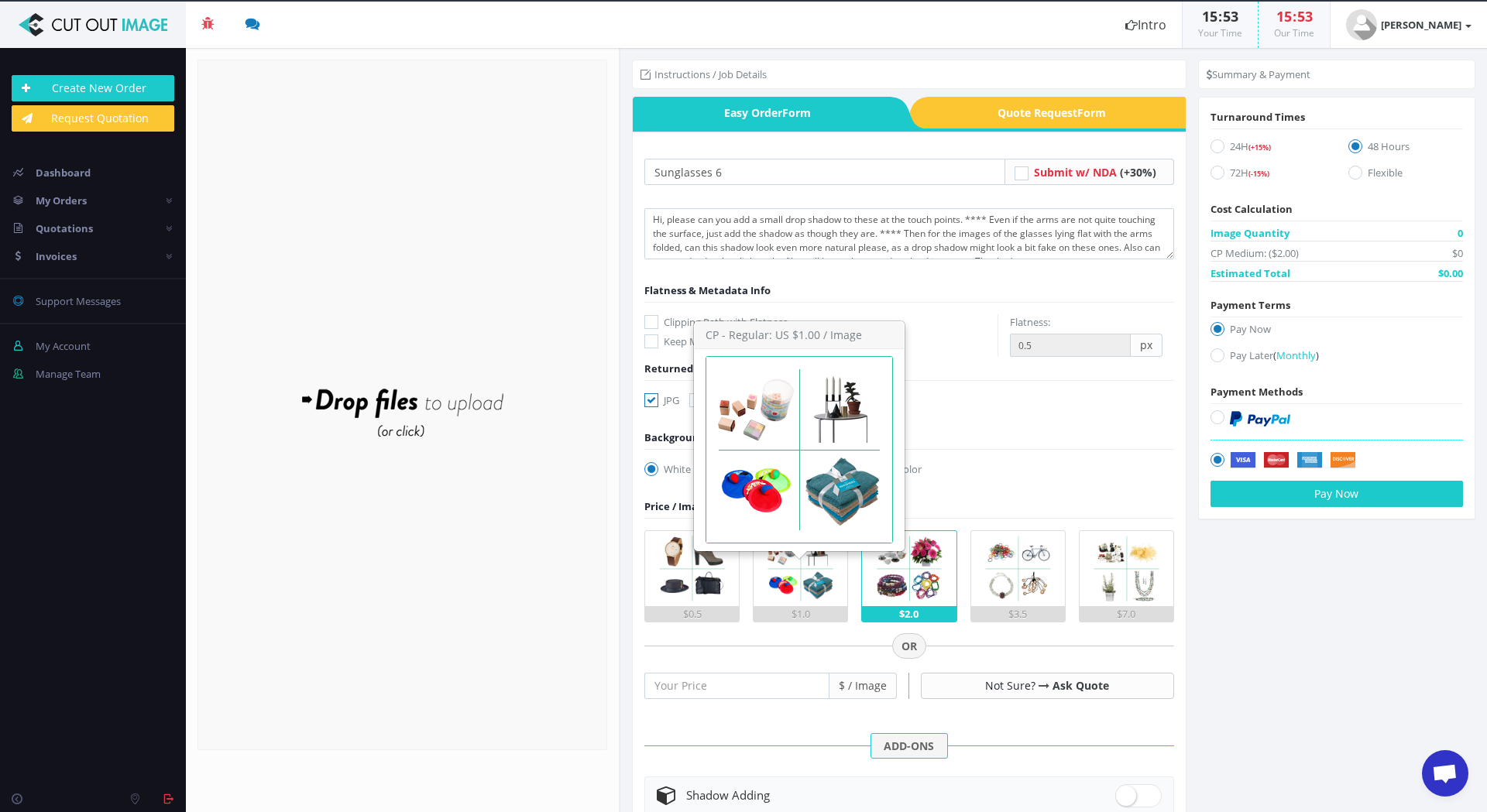
click at [791, 579] on img at bounding box center [800, 569] width 76 height 76
click at [0, 0] on input "$1.0" at bounding box center [0, 0] width 0 height 0
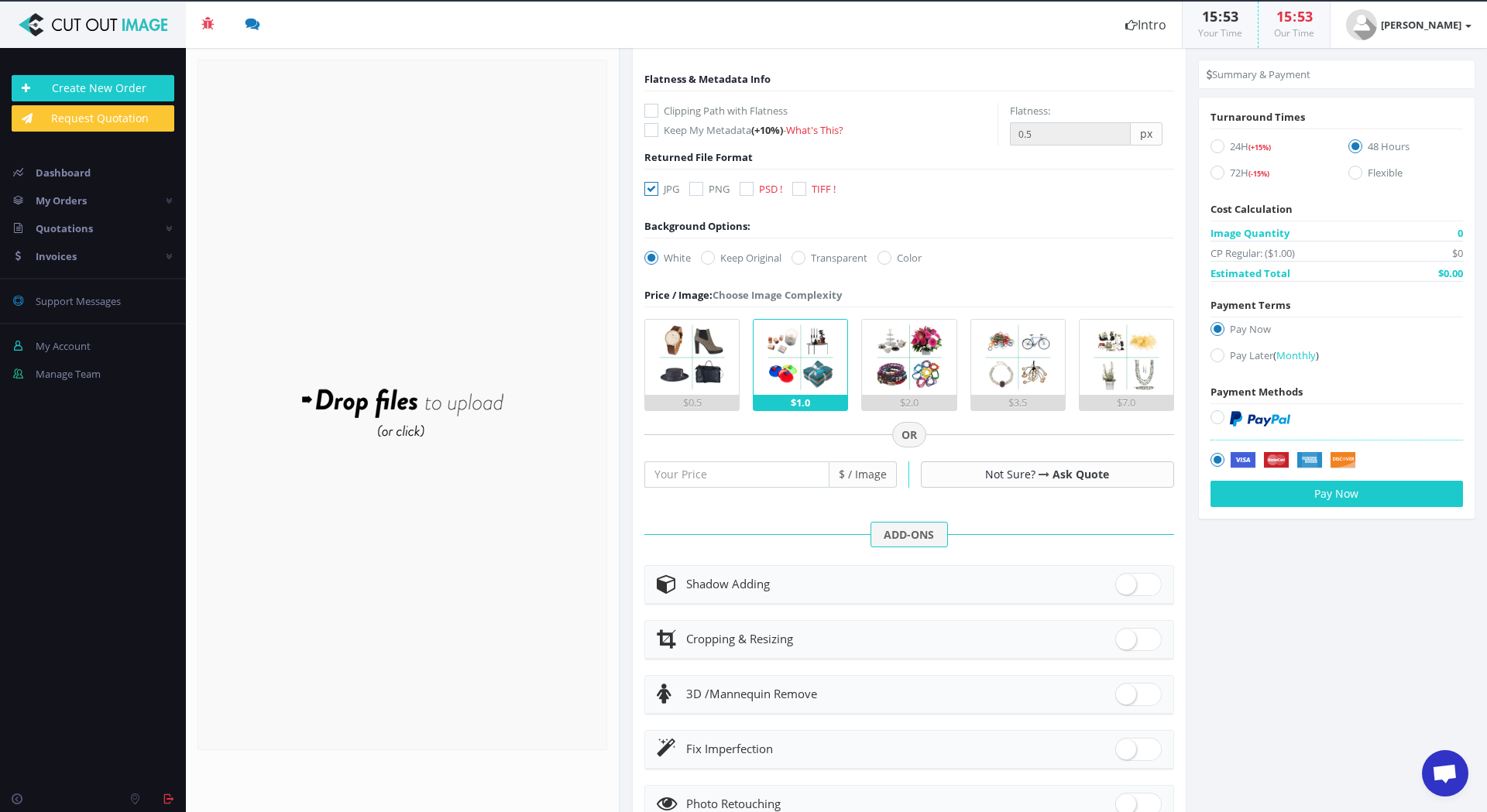
scroll to position [232, 0]
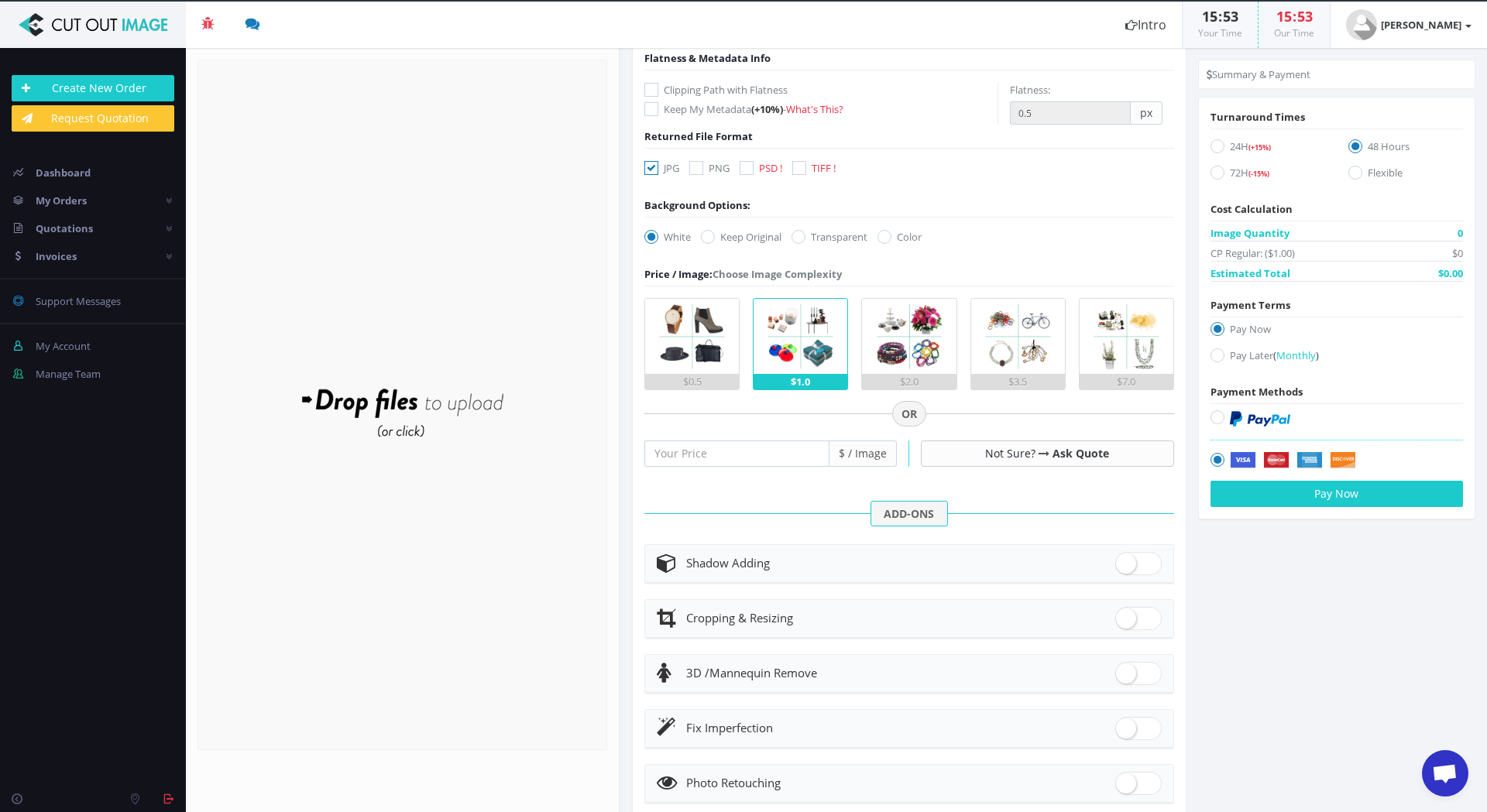
click at [1143, 561] on span at bounding box center [1138, 564] width 46 height 24
click at [1125, 561] on input "checkbox" at bounding box center [1120, 560] width 10 height 10
checkbox input "true"
radio input "true"
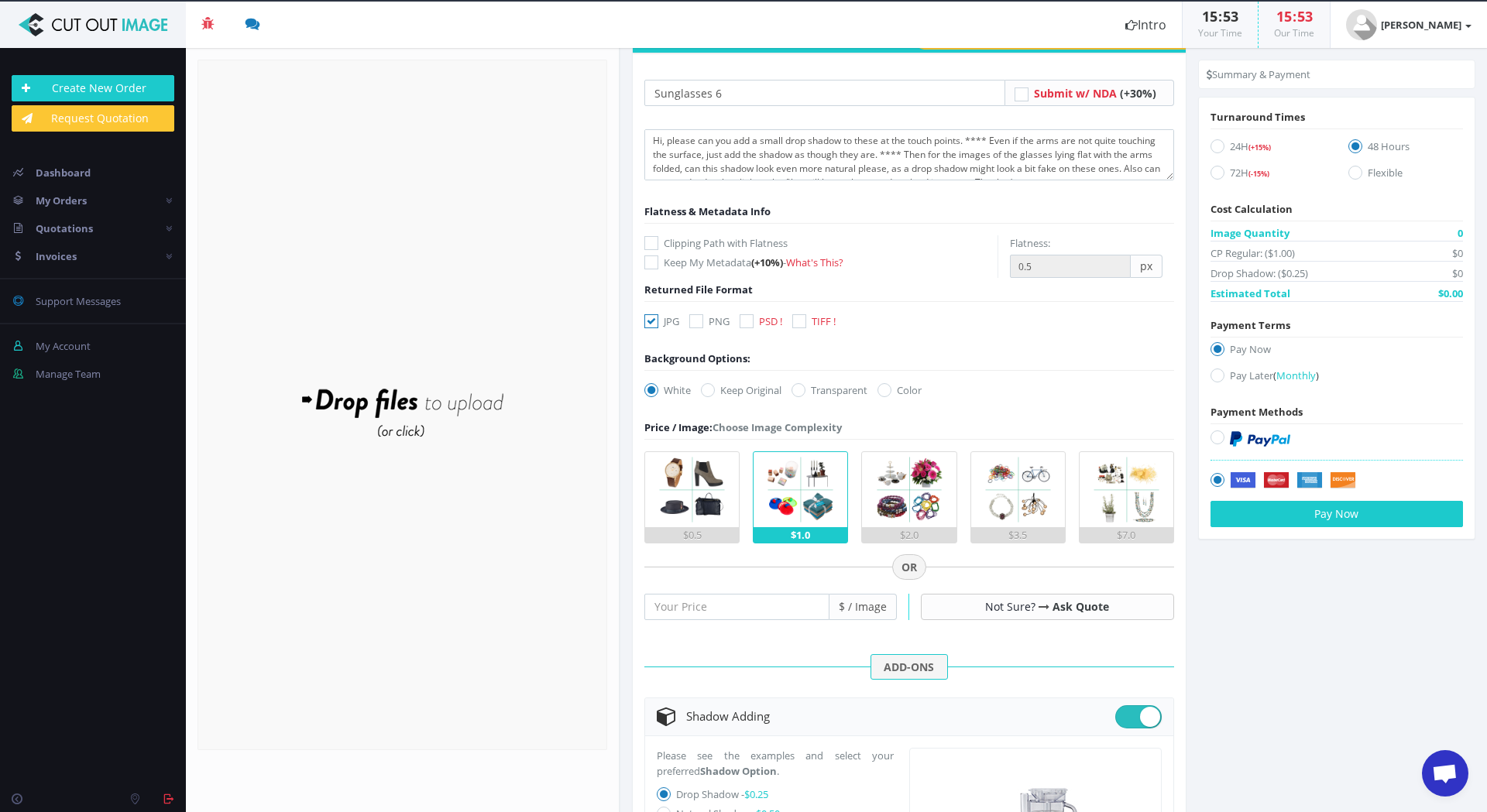
scroll to position [77, 0]
click at [802, 325] on icon at bounding box center [799, 323] width 14 height 14
click at [802, 325] on input "TIFF !" at bounding box center [801, 323] width 10 height 10
checkbox input "true"
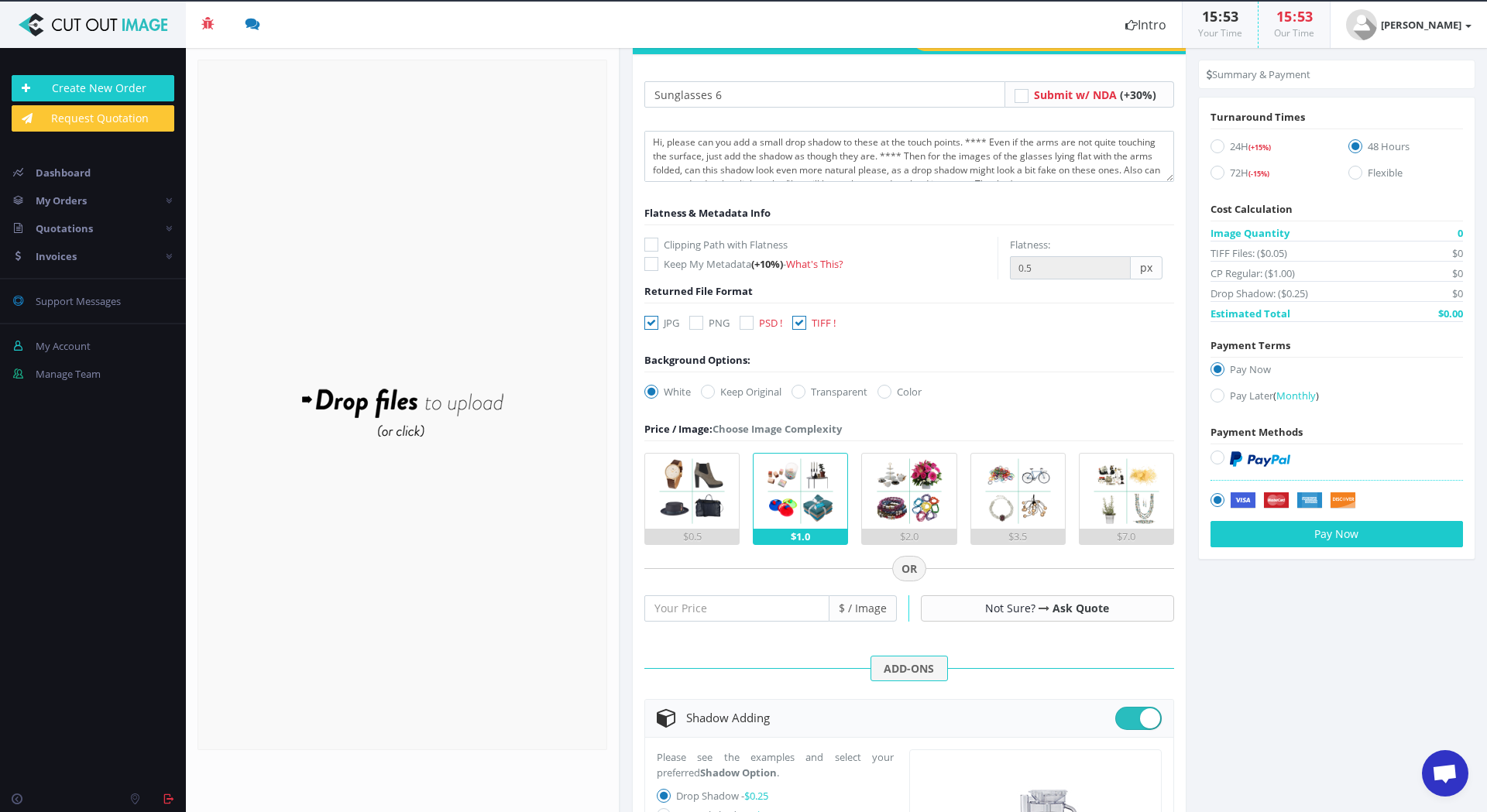
click at [652, 323] on icon at bounding box center [651, 323] width 14 height 14
click at [652, 323] on input "JPG" at bounding box center [653, 323] width 10 height 10
checkbox input "false"
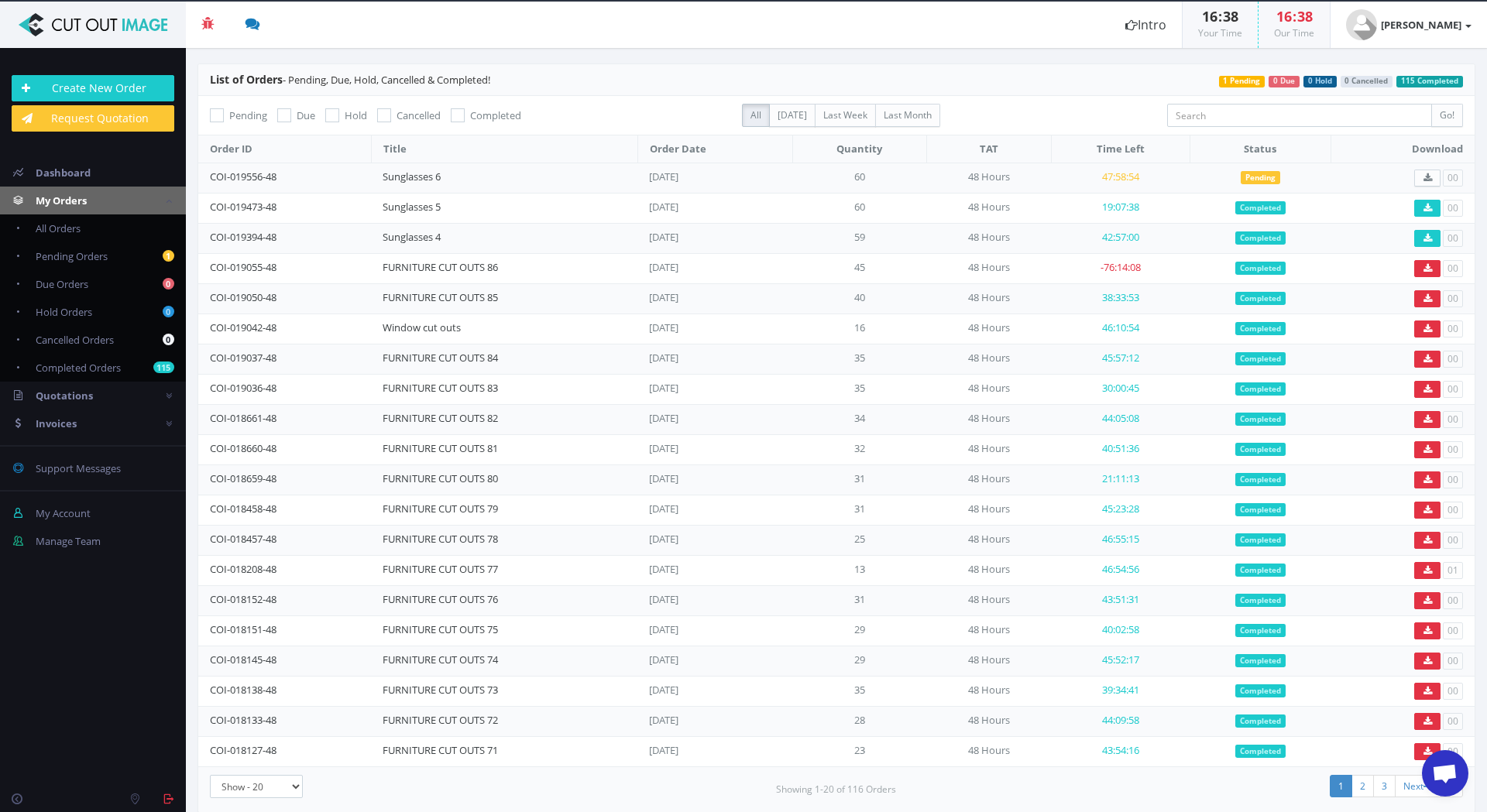
scroll to position [511, 0]
